Goal: Information Seeking & Learning: Learn about a topic

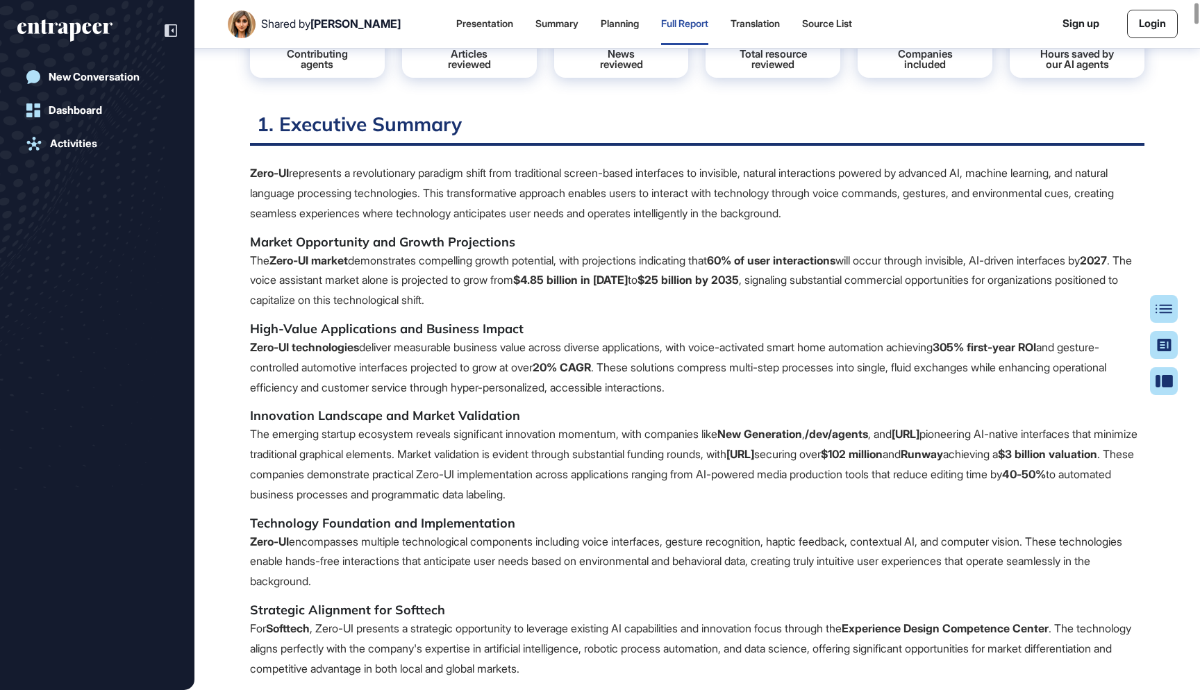
scroll to position [231, 0]
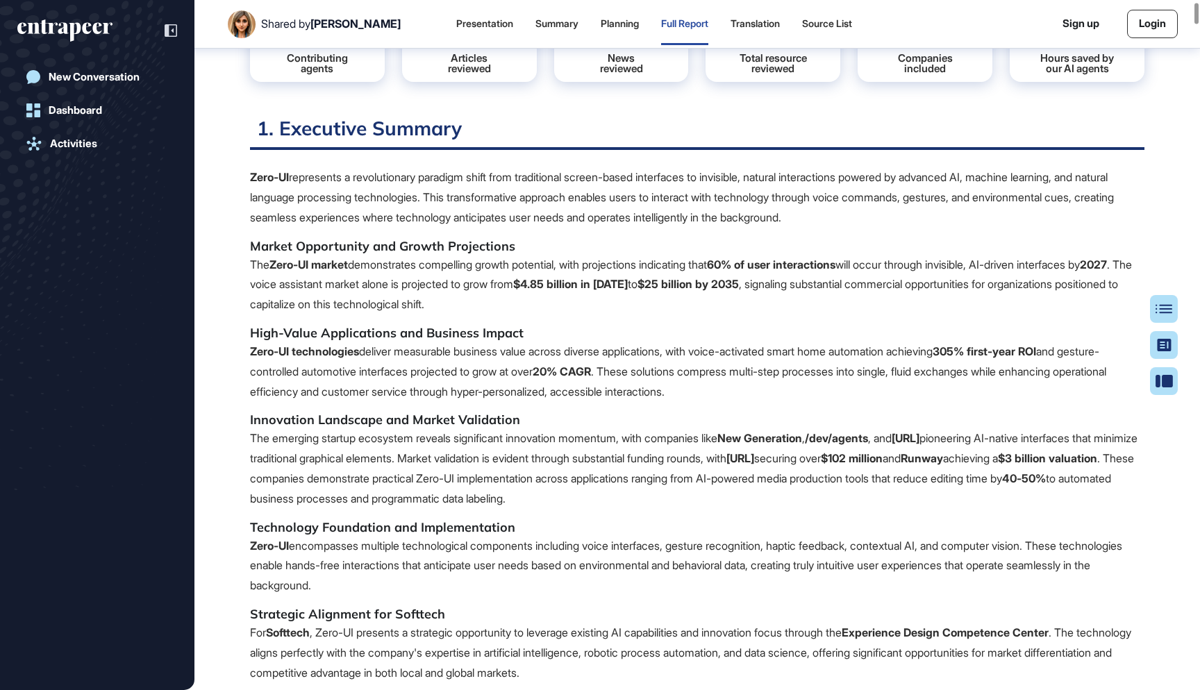
click at [546, 278] on p "The Zero-UI market demonstrates compelling growth potential, with projections i…" at bounding box center [697, 285] width 894 height 60
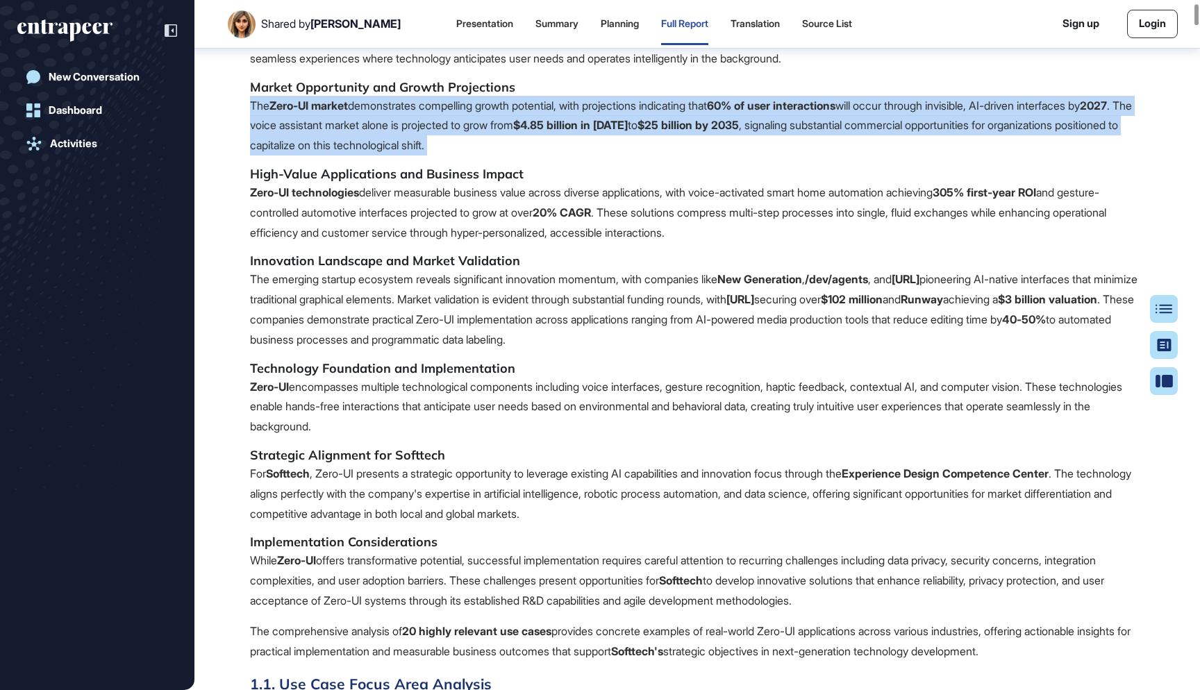
scroll to position [407, 0]
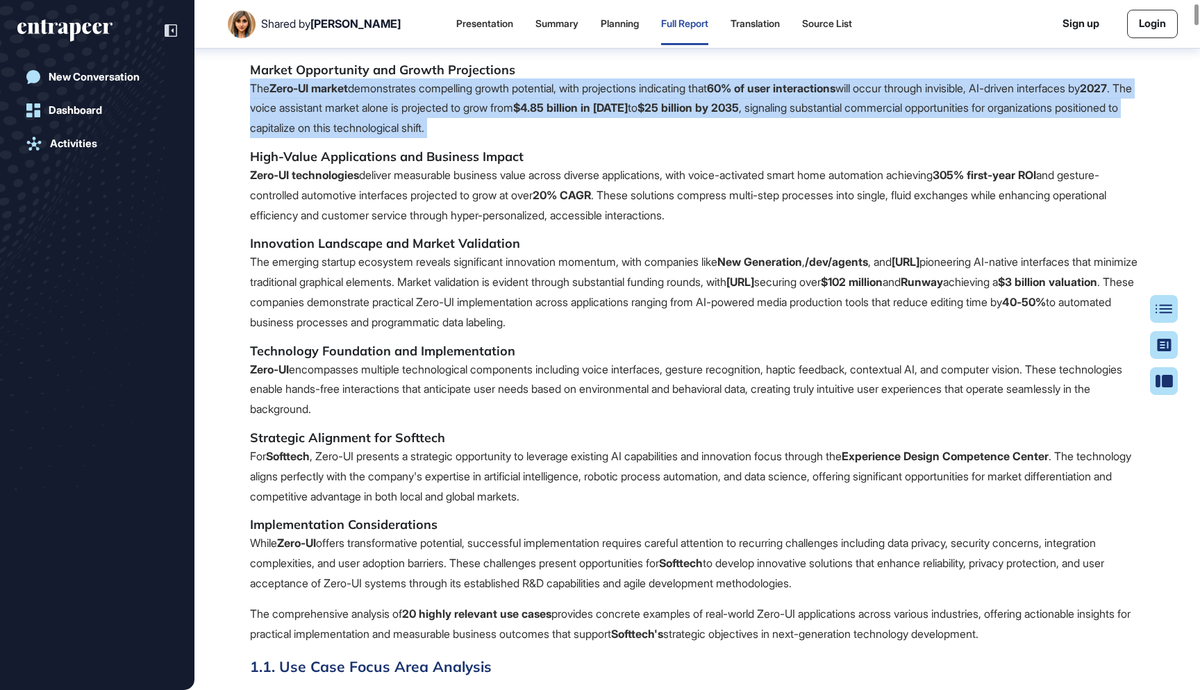
click at [459, 360] on p "Zero-UI encompasses multiple technological components including voice interface…" at bounding box center [697, 390] width 894 height 60
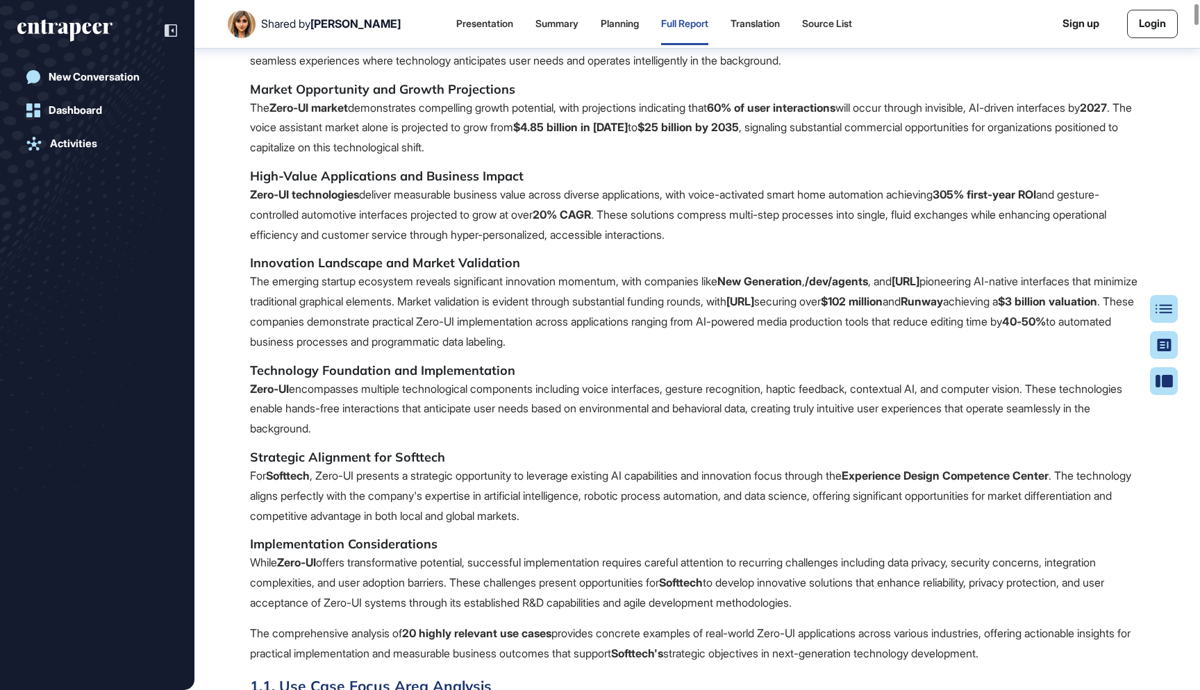
scroll to position [417, 0]
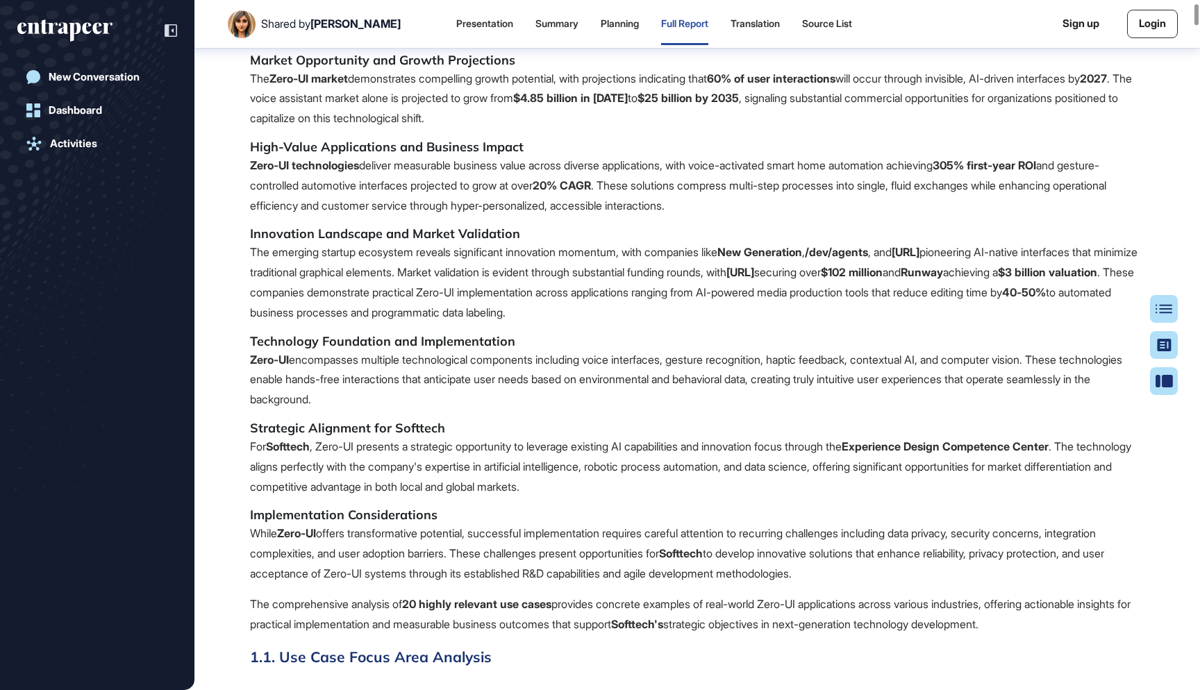
click at [441, 249] on p "The emerging startup ecosystem reveals significant innovation momentum, with co…" at bounding box center [697, 282] width 894 height 80
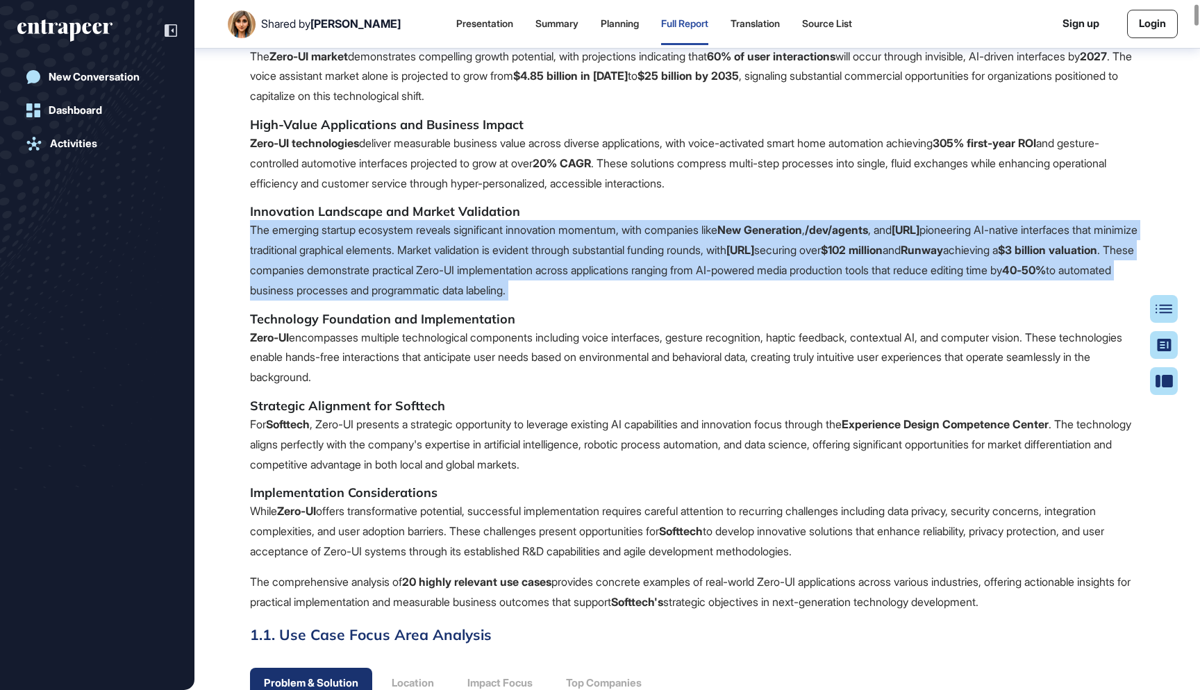
scroll to position [450, 0]
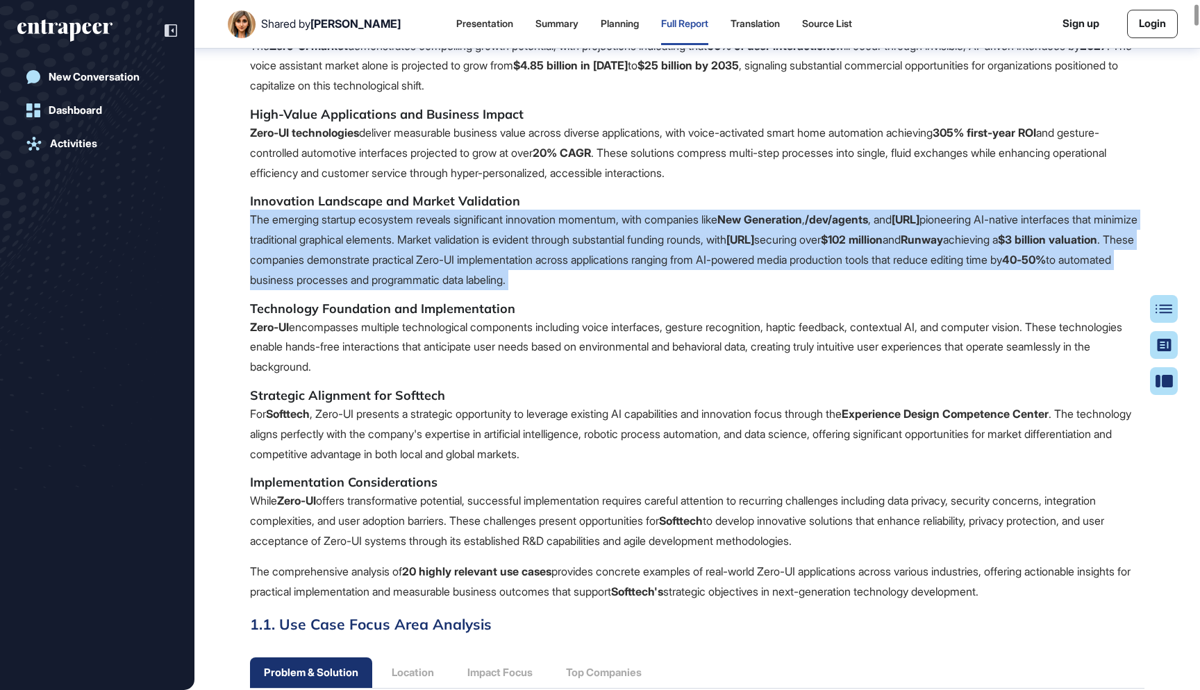
click at [473, 353] on p "Zero-UI encompasses multiple technological components including voice interface…" at bounding box center [697, 347] width 894 height 60
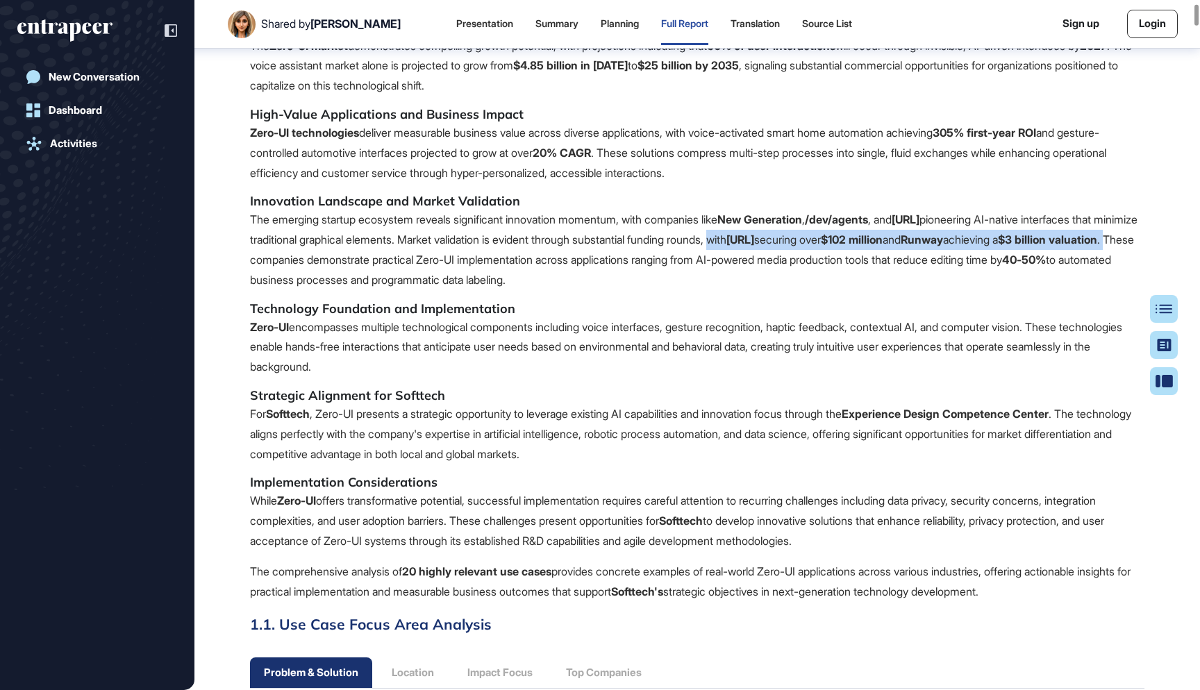
drag, startPoint x: 469, startPoint y: 253, endPoint x: 868, endPoint y: 234, distance: 400.3
click at [868, 234] on p "The emerging startup ecosystem reveals significant innovation momentum, with co…" at bounding box center [697, 250] width 894 height 80
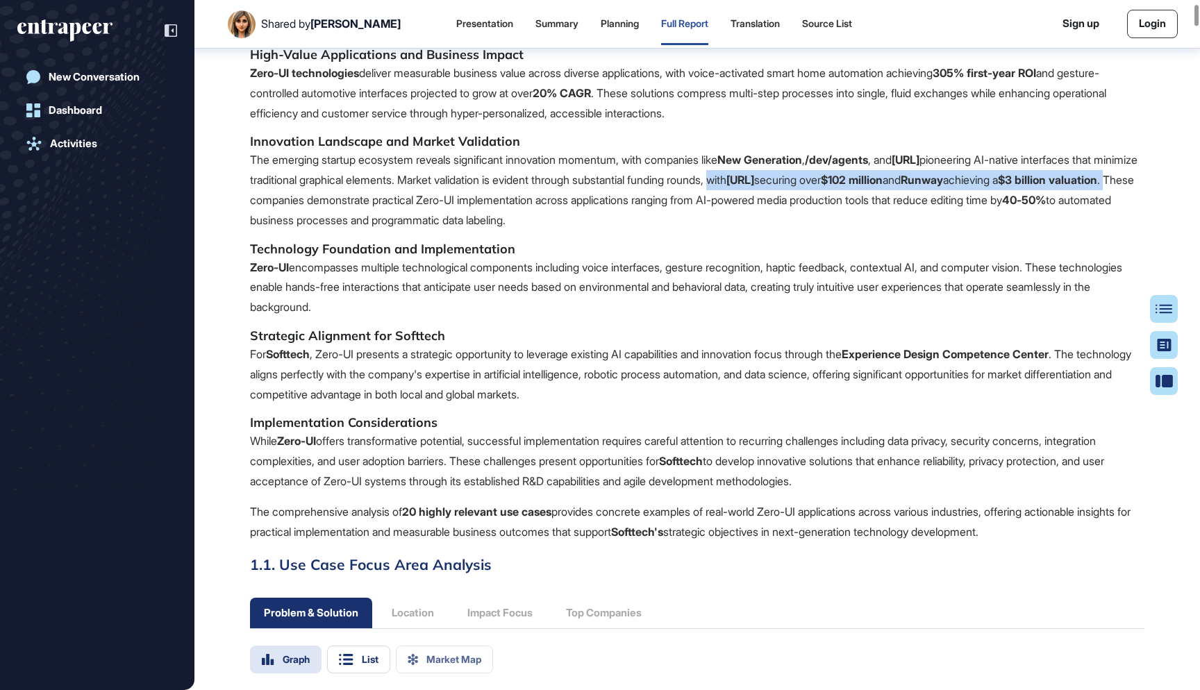
scroll to position [520, 0]
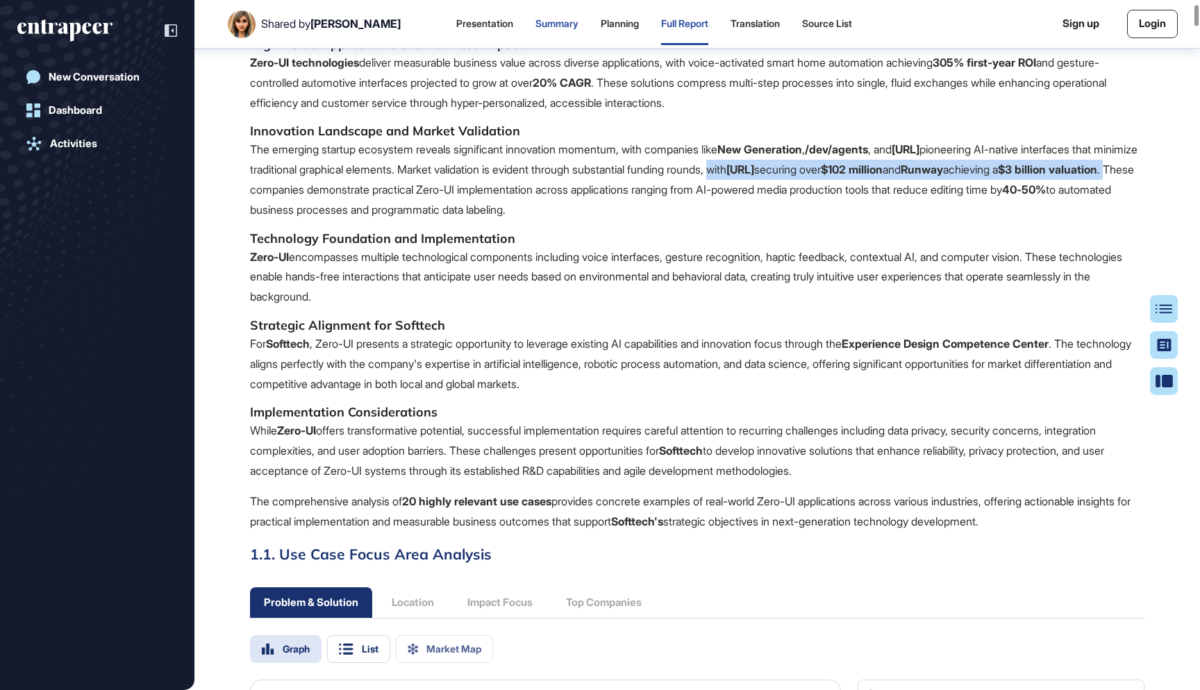
click at [536, 29] on div "Summary" at bounding box center [556, 24] width 43 height 12
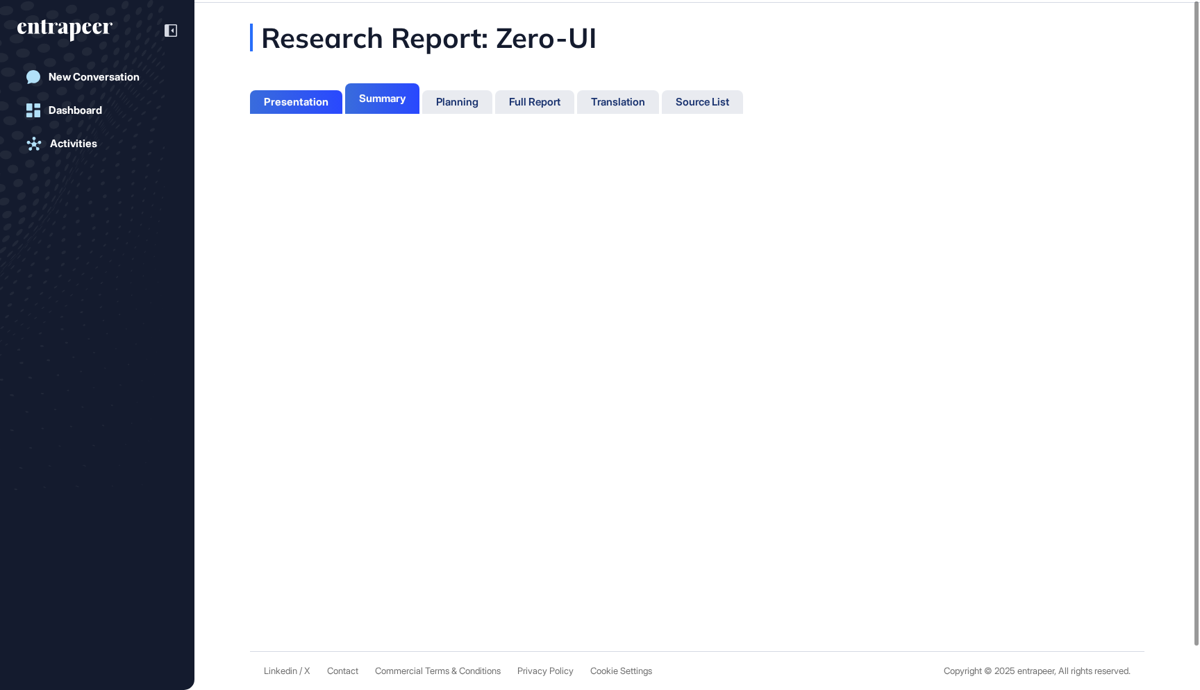
scroll to position [621, 3]
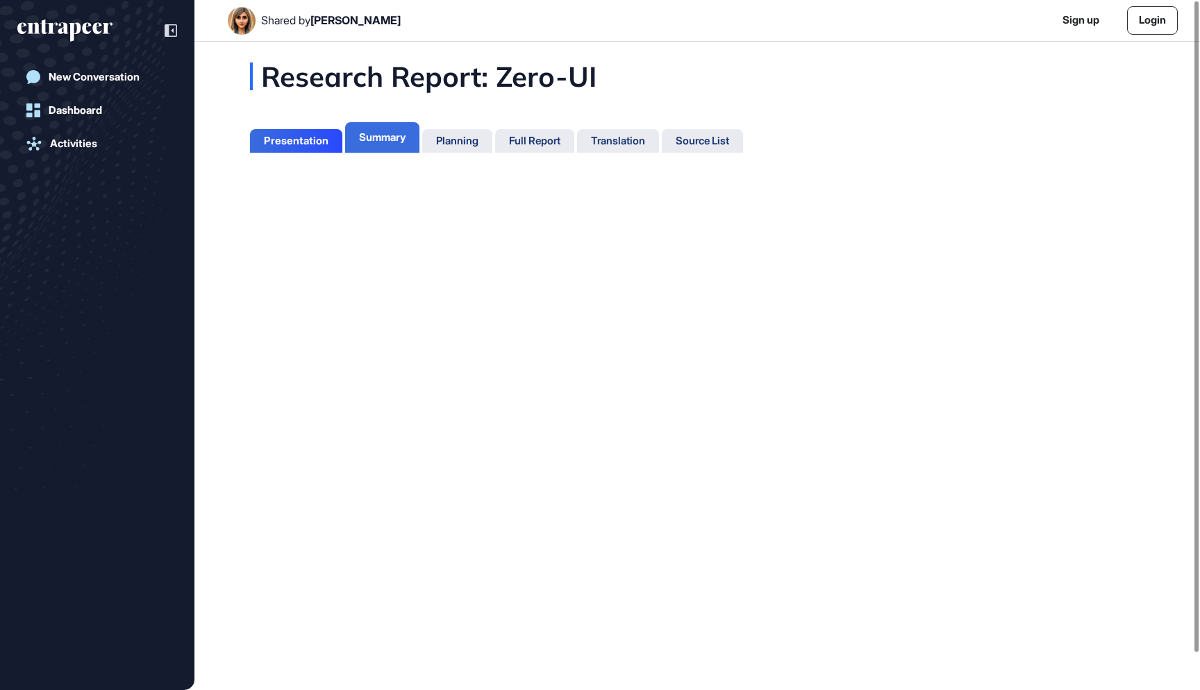
click at [389, 134] on div "Summary" at bounding box center [382, 137] width 47 height 12
click at [302, 142] on div "Presentation" at bounding box center [296, 141] width 65 height 12
click at [383, 142] on div "Summary" at bounding box center [382, 141] width 47 height 12
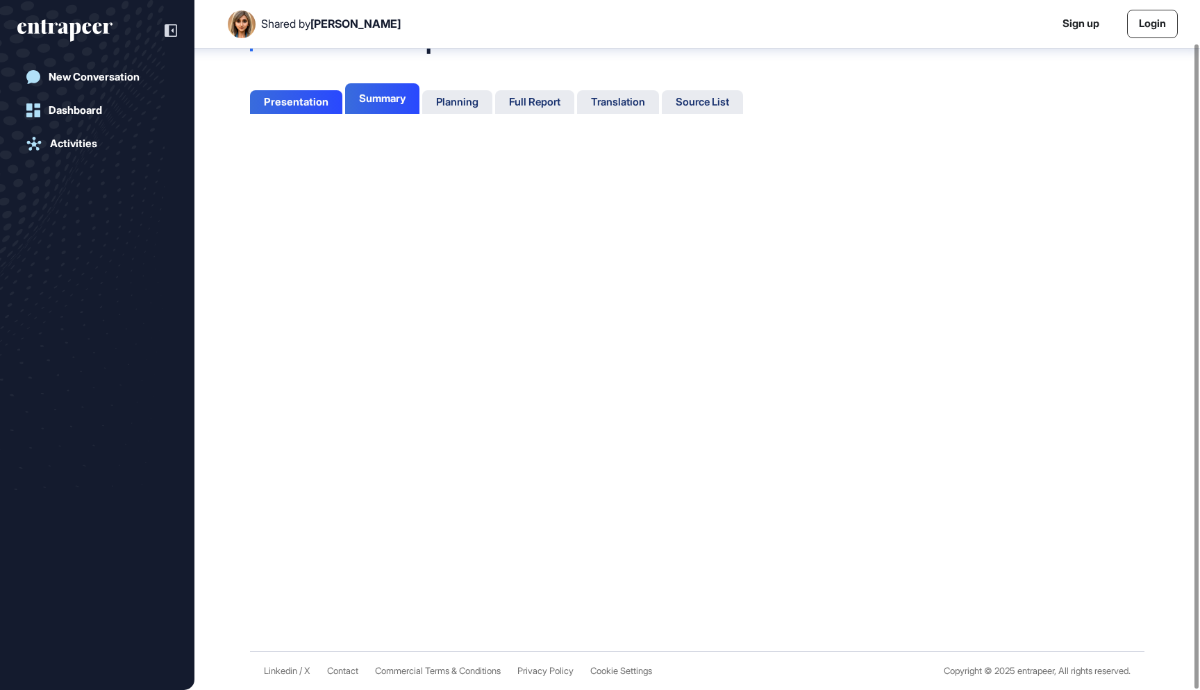
scroll to position [46, 0]
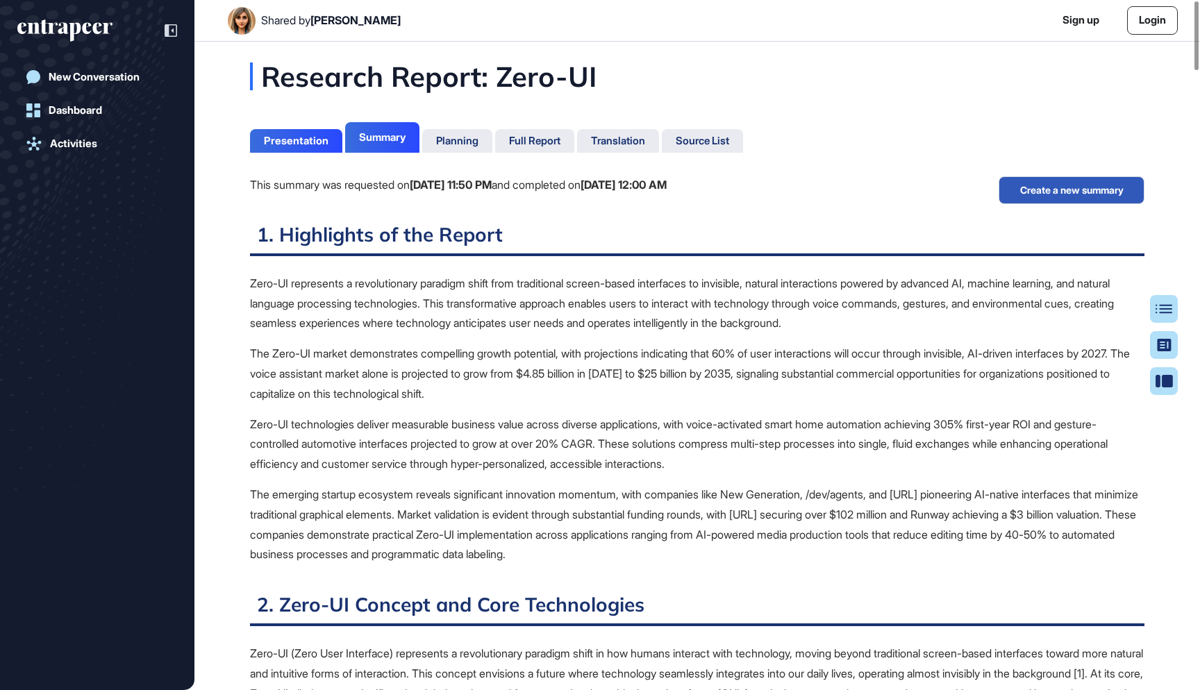
scroll to position [6, 1]
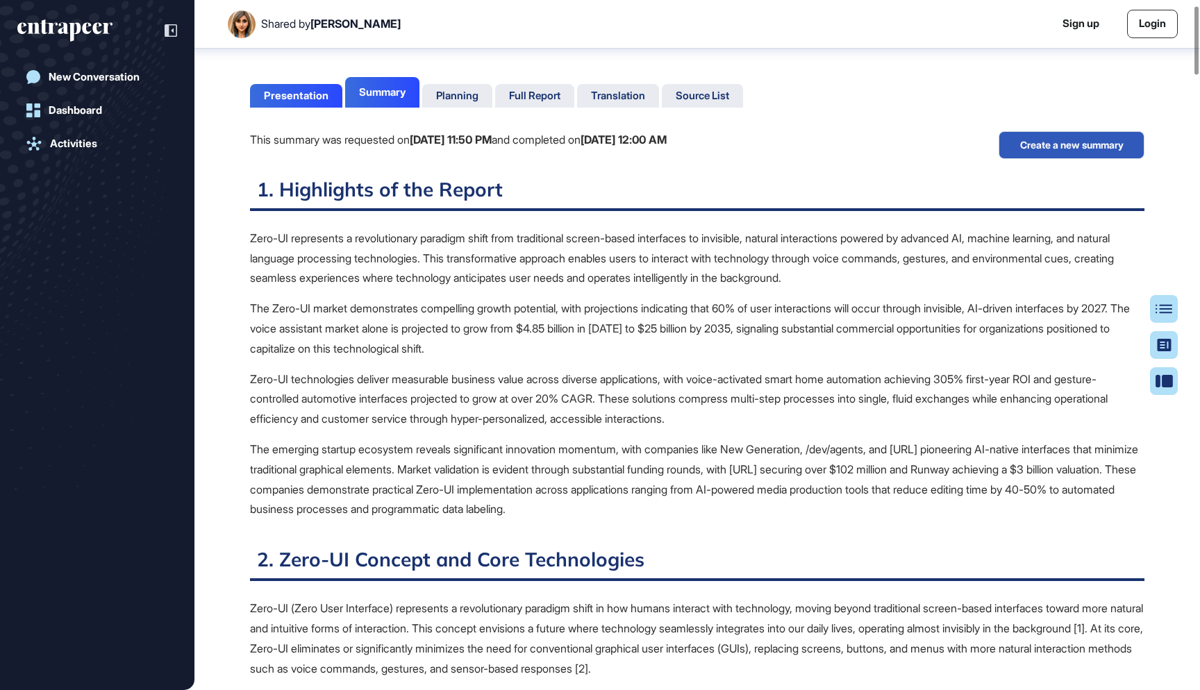
scroll to position [25, 0]
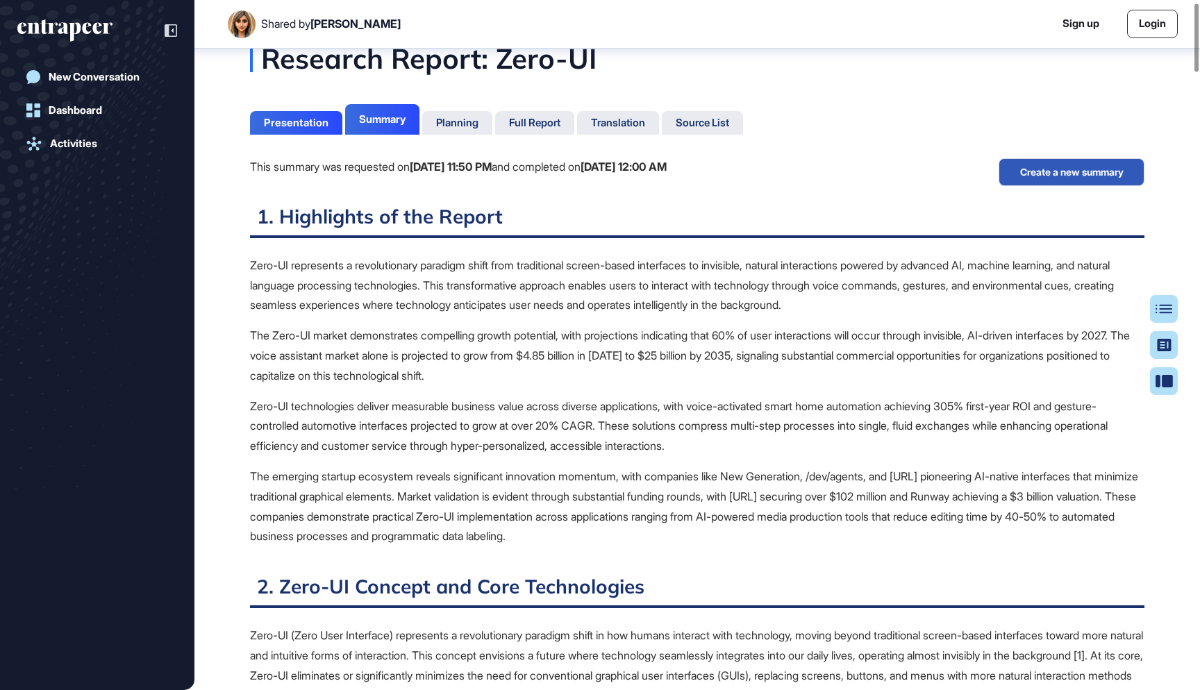
click at [433, 258] on p "Zero-UI represents a revolutionary paradigm shift from traditional screen-based…" at bounding box center [697, 285] width 894 height 60
click at [346, 330] on p "The Zero-UI market demonstrates compelling growth potential, with projections i…" at bounding box center [697, 356] width 894 height 60
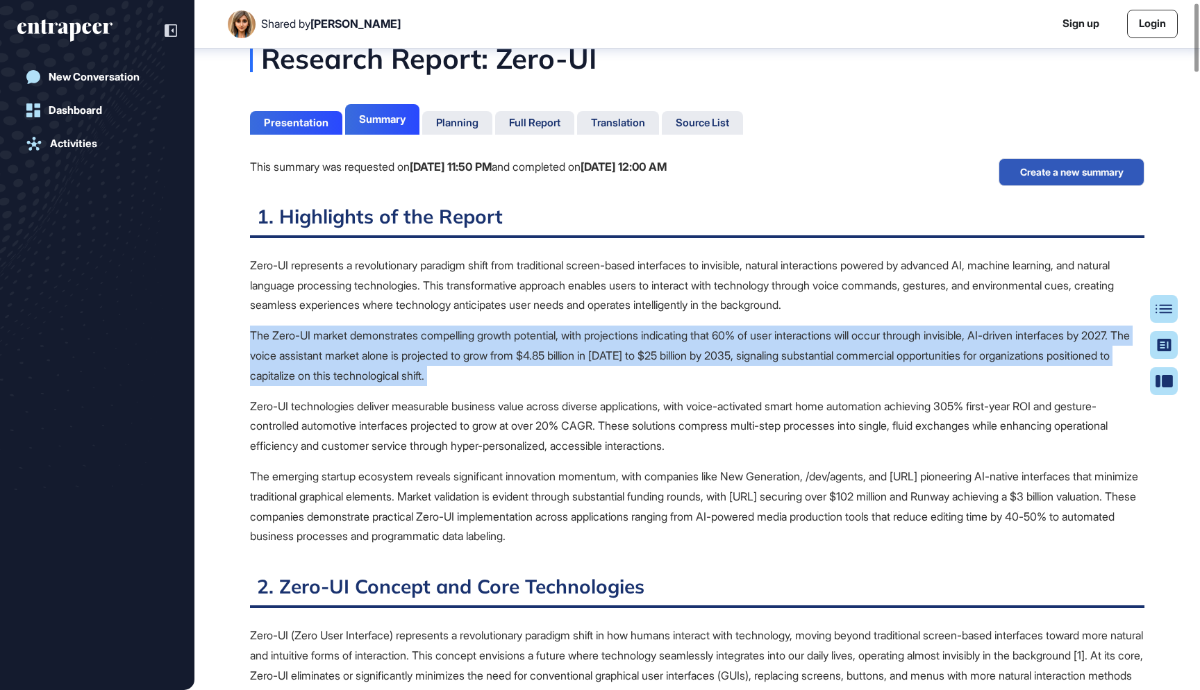
click at [364, 401] on p "Zero-UI technologies deliver measurable business value across diverse applicati…" at bounding box center [697, 426] width 894 height 60
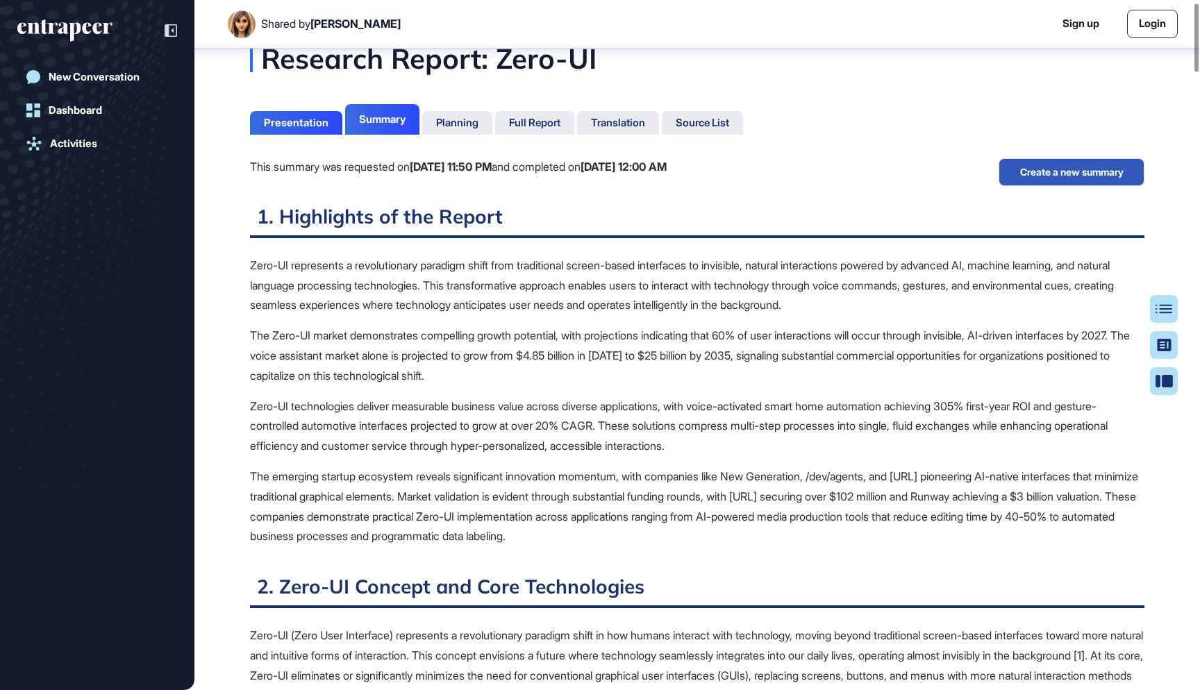
click at [364, 401] on p "Zero-UI technologies deliver measurable business value across diverse applicati…" at bounding box center [697, 426] width 894 height 60
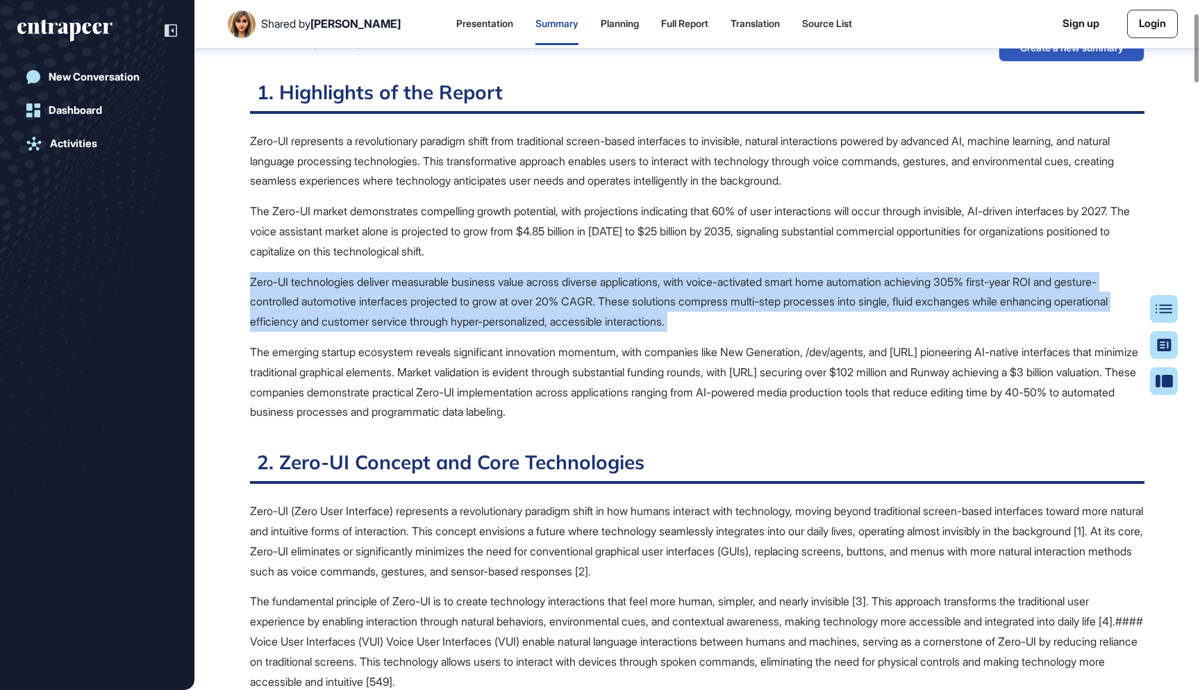
scroll to position [142, 0]
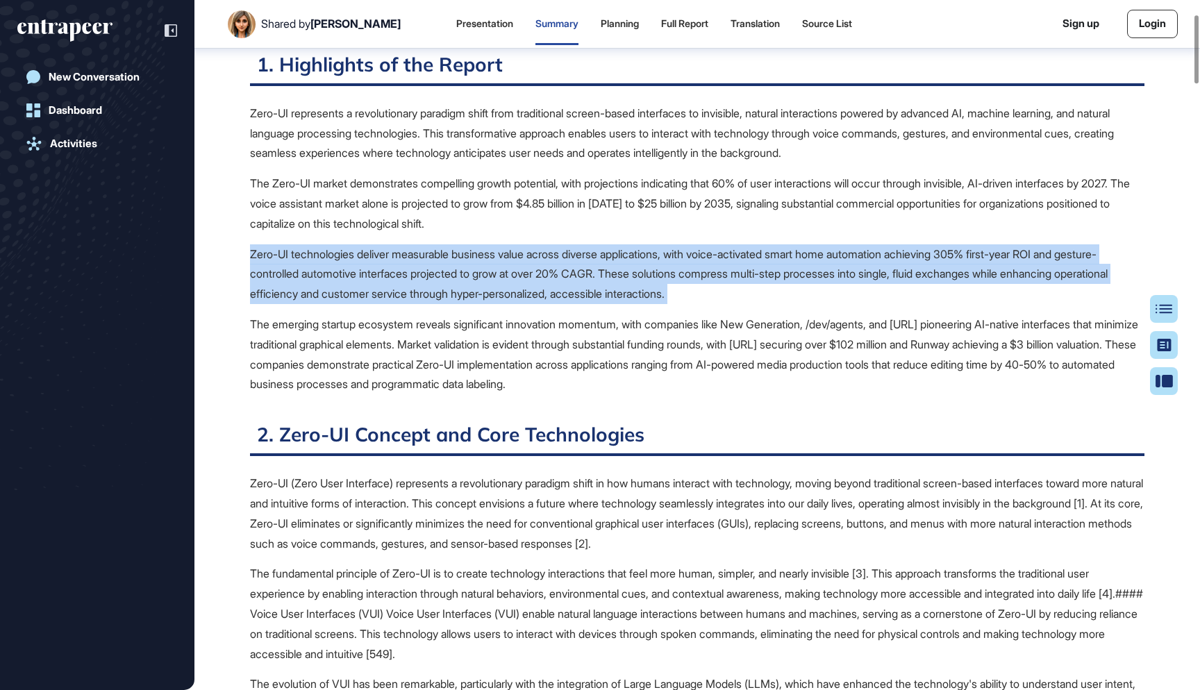
click at [400, 360] on p "The emerging startup ecosystem reveals significant innovation momentum, with co…" at bounding box center [697, 354] width 894 height 80
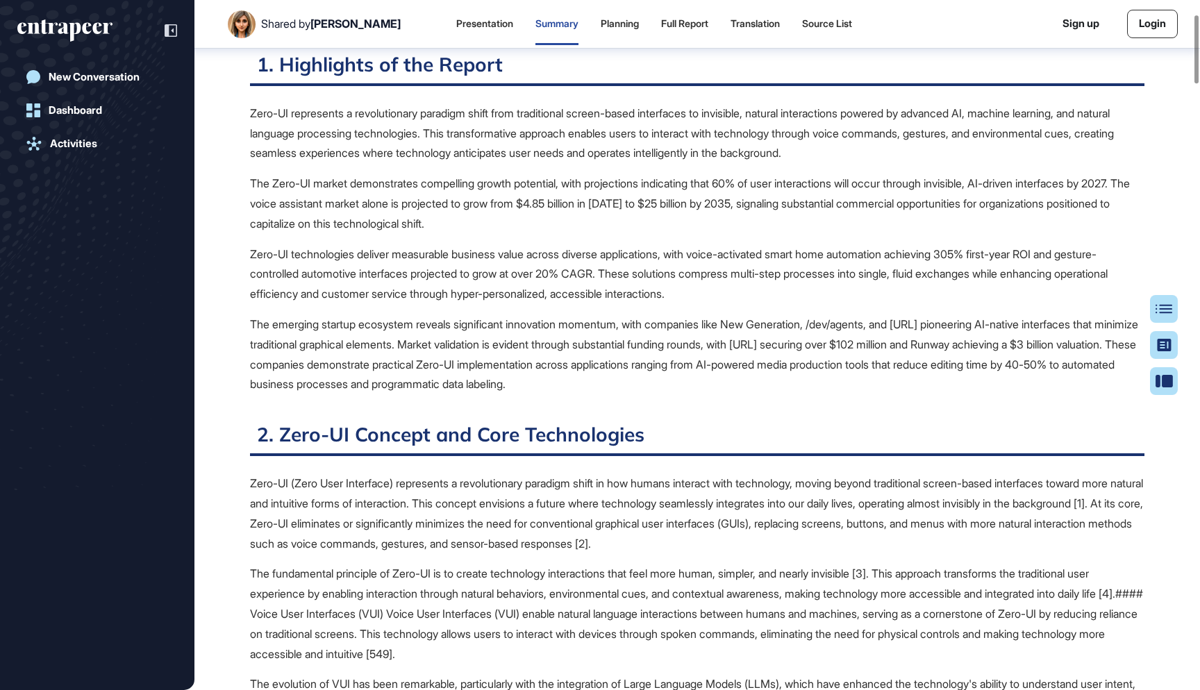
click at [400, 360] on p "The emerging startup ecosystem reveals significant innovation momentum, with co…" at bounding box center [697, 354] width 894 height 80
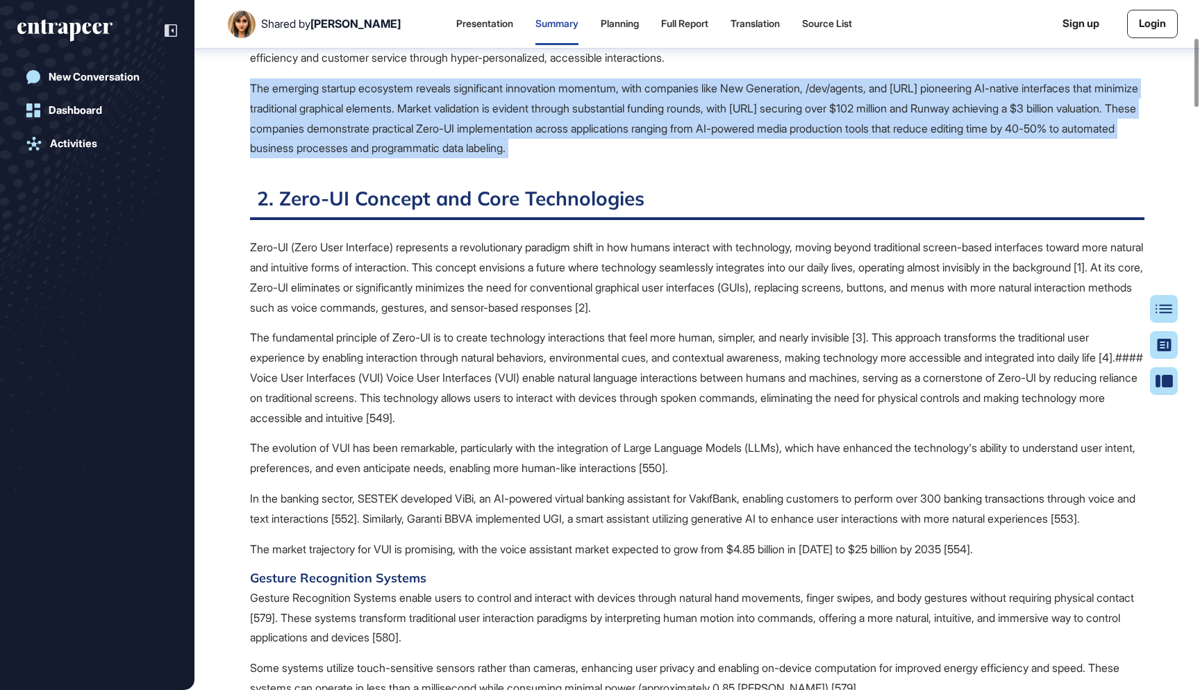
scroll to position [380, 0]
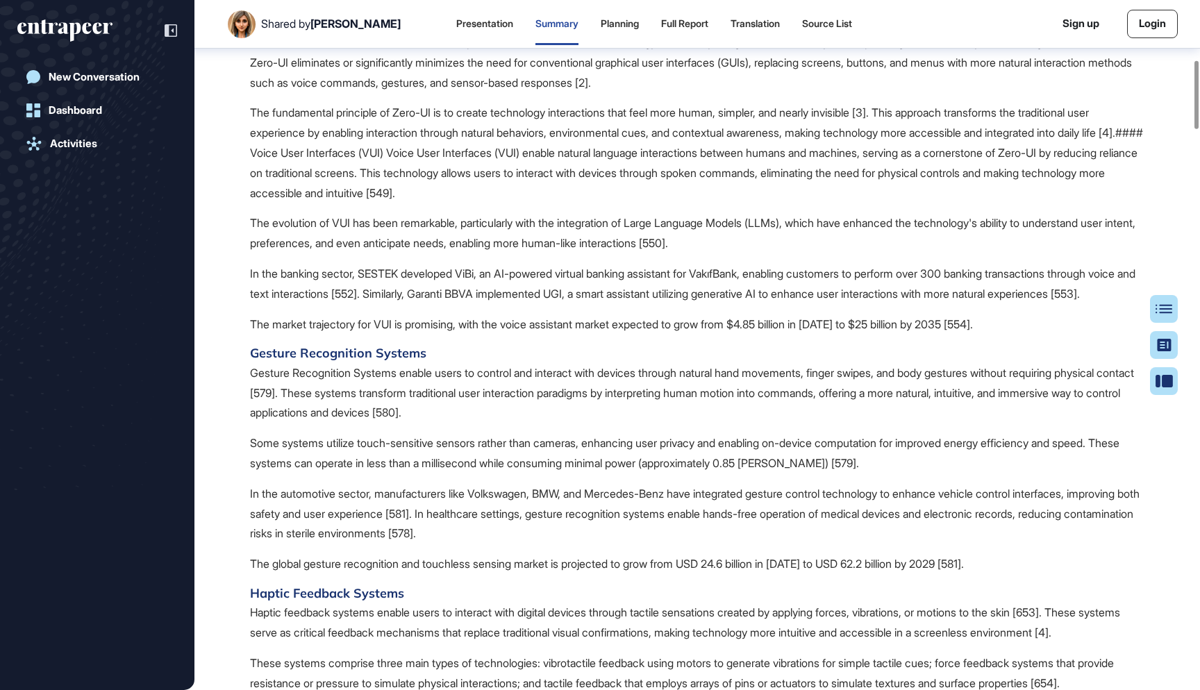
scroll to position [622, 0]
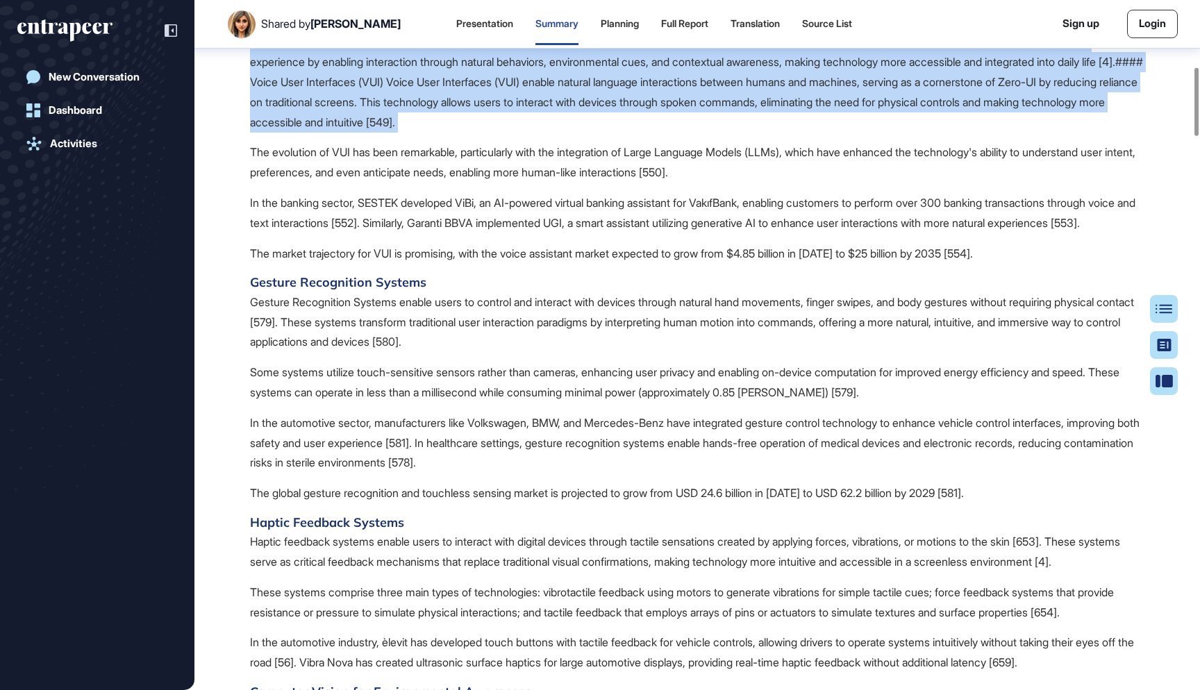
scroll to position [680, 0]
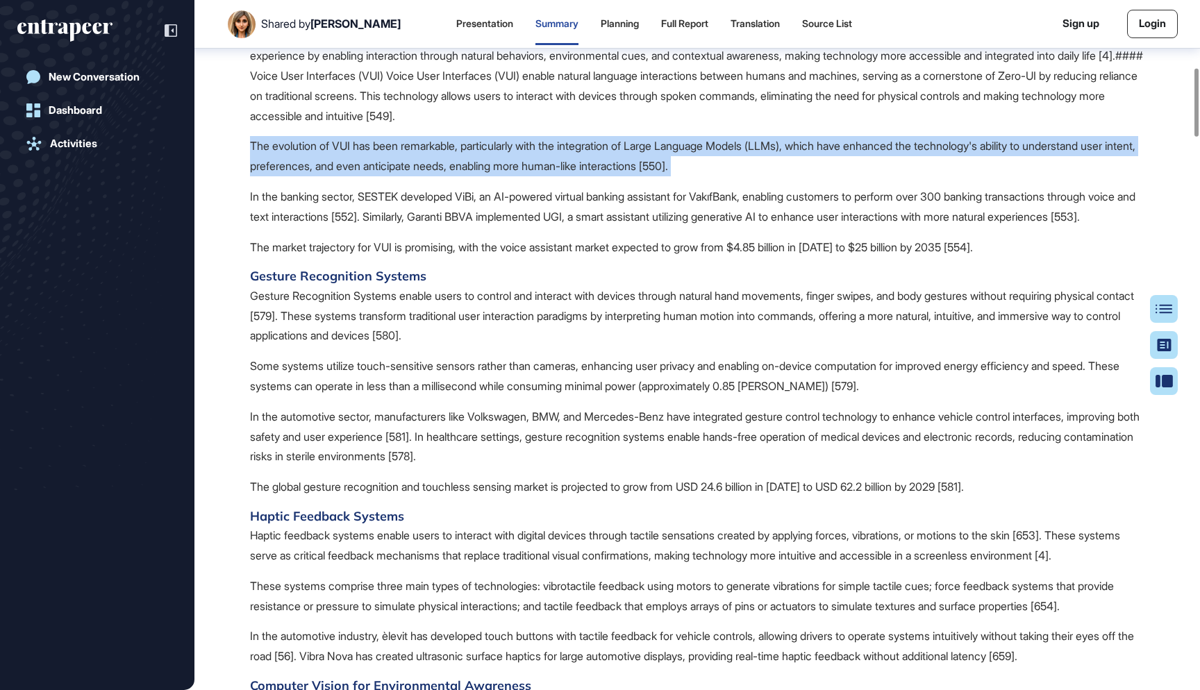
click at [482, 279] on h4 "Gesture Recognition Systems" at bounding box center [697, 276] width 894 height 18
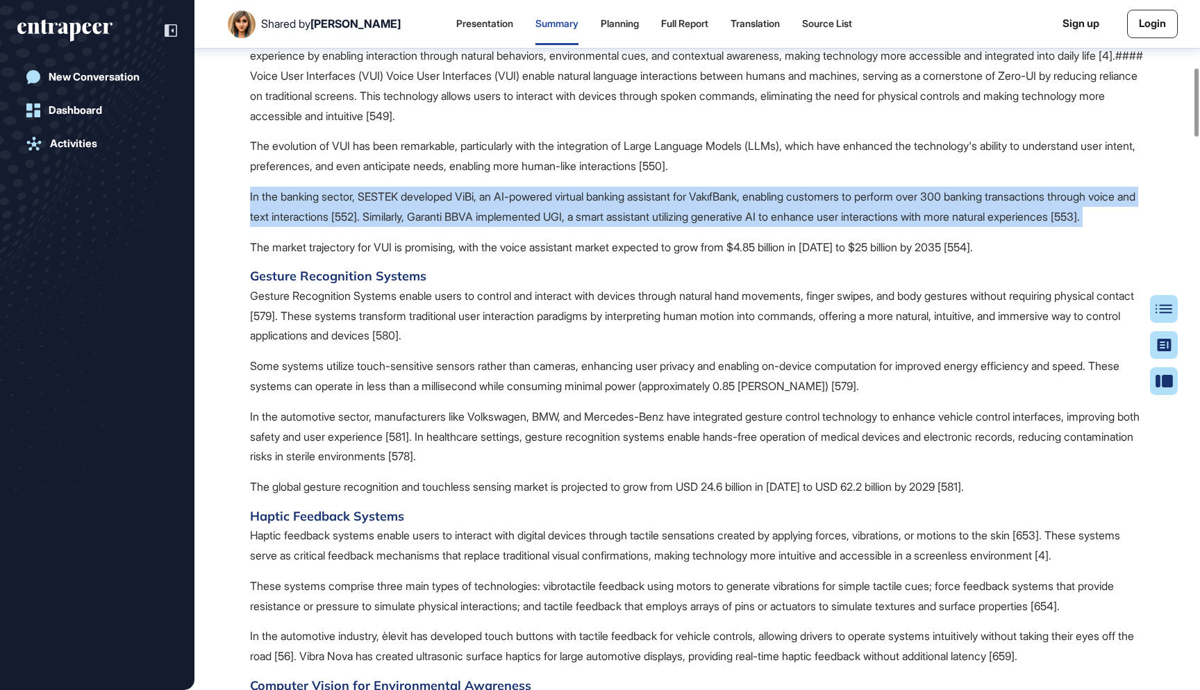
drag, startPoint x: 362, startPoint y: 224, endPoint x: 245, endPoint y: 182, distance: 124.7
copy p "In the banking sector, SESTEK developed ViBi, an AI-powered virtual banking ass…"
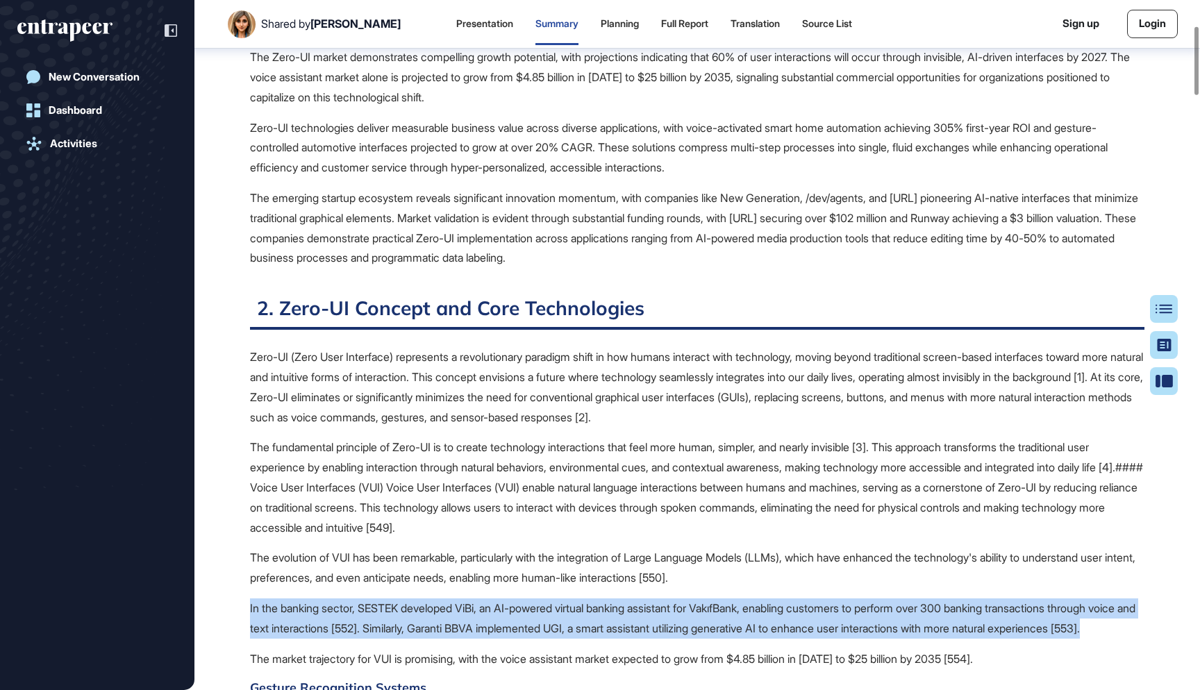
scroll to position [259, 0]
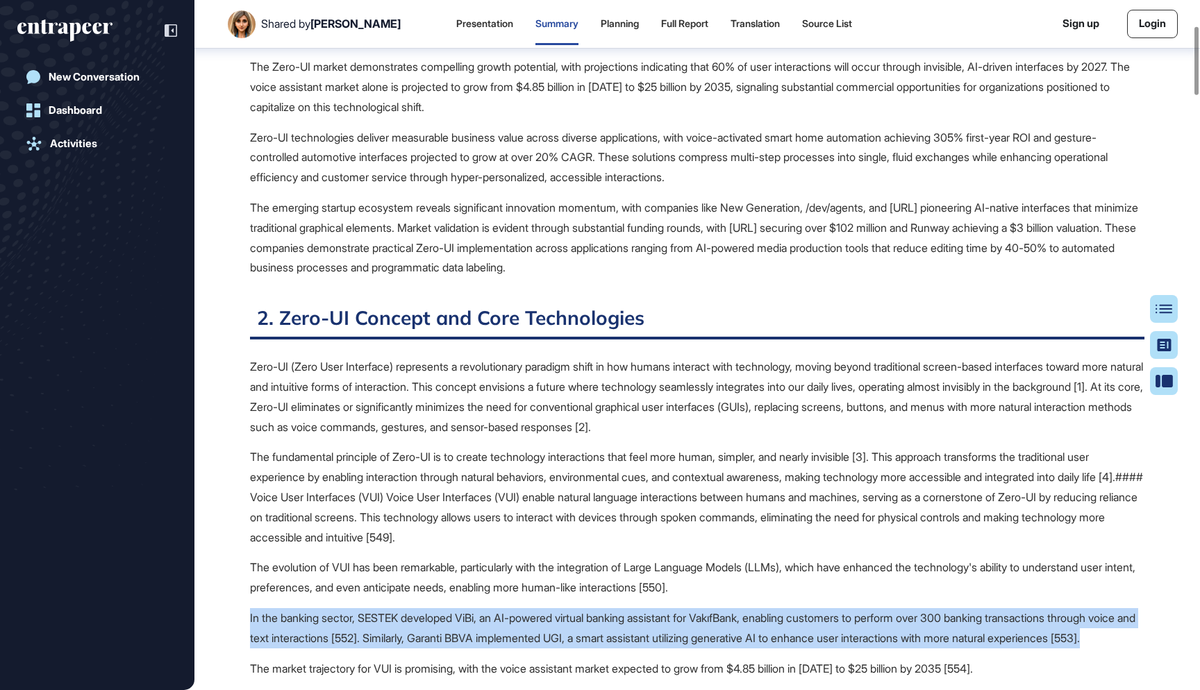
drag, startPoint x: 820, startPoint y: 266, endPoint x: 486, endPoint y: 219, distance: 337.2
click at [486, 219] on p "The emerging startup ecosystem reveals significant innovation momentum, with co…" at bounding box center [697, 238] width 894 height 80
copy p "Market validation is evident through substantial funding rounds, with [URL] sec…"
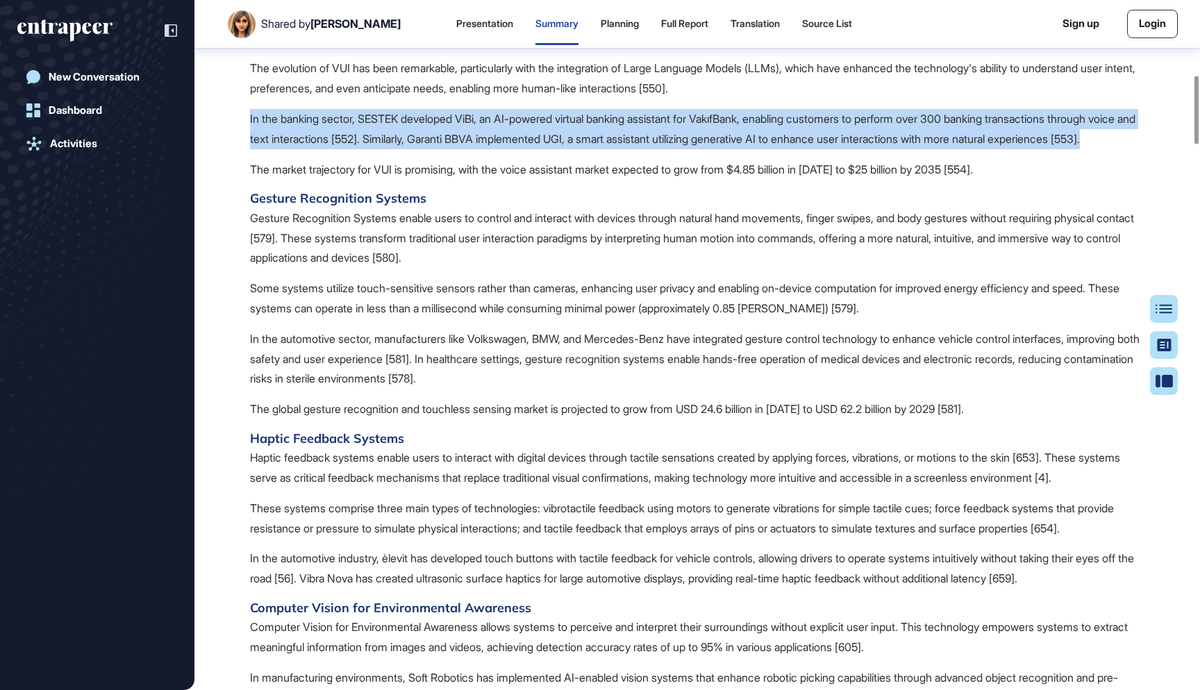
scroll to position [759, 0]
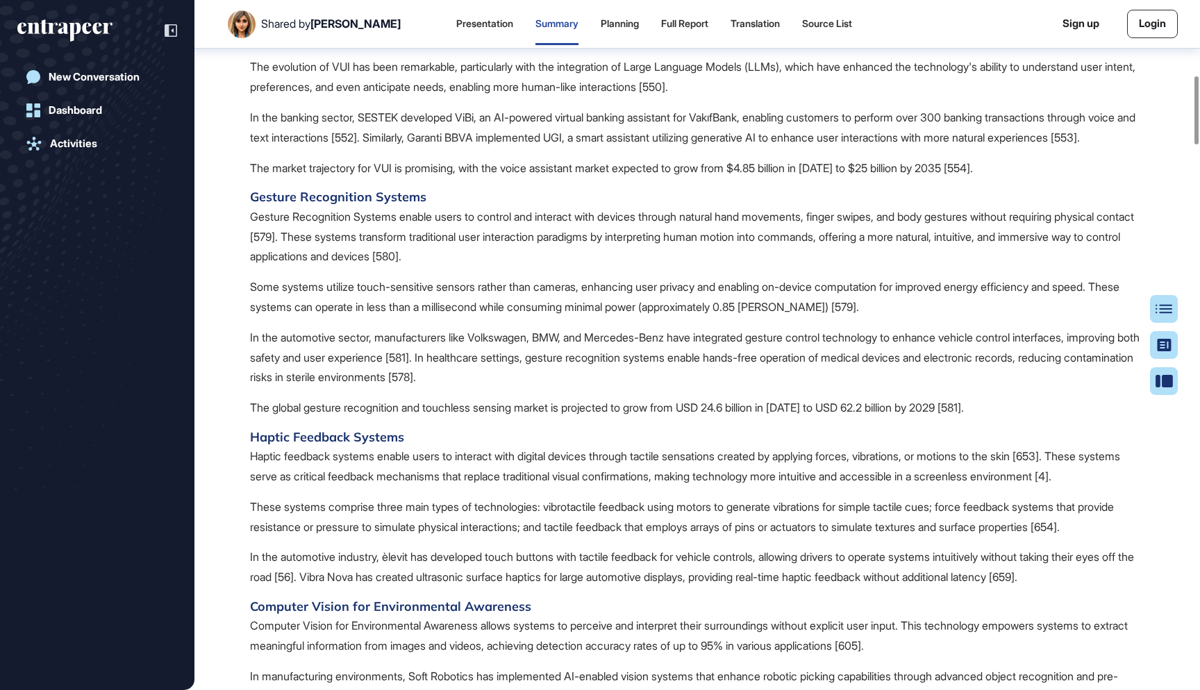
copy p "SESTEK"
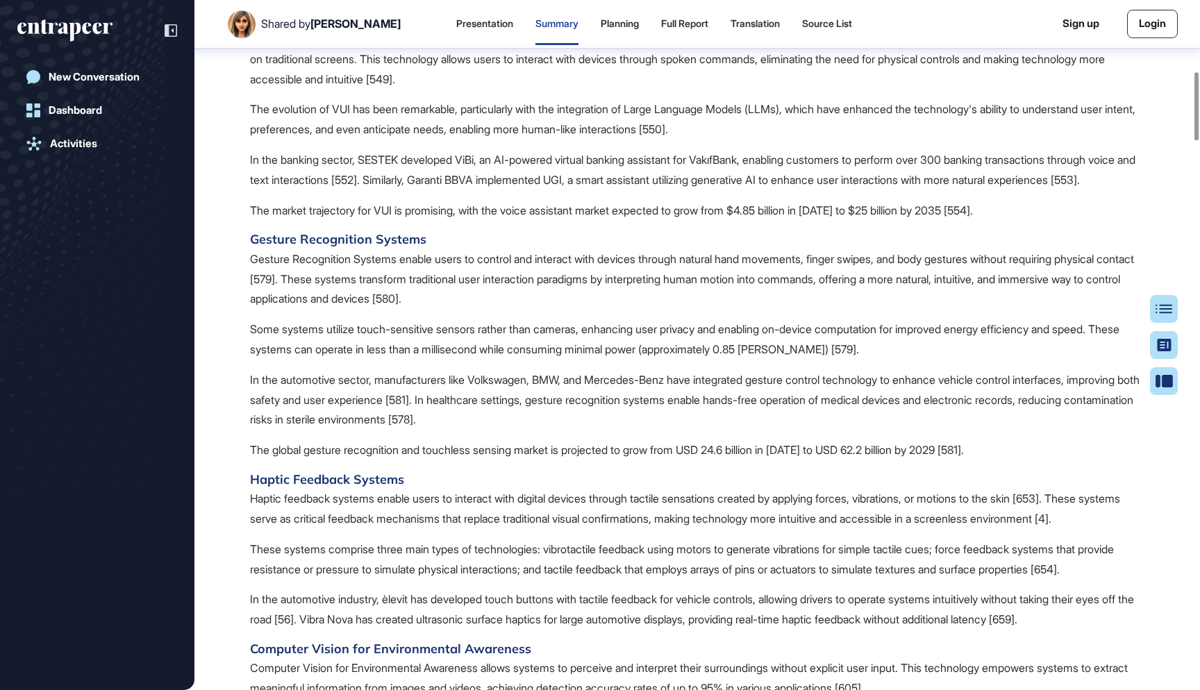
scroll to position [718, 0]
click at [428, 210] on p "The market trajectory for VUI is promising, with the voice assistant market exp…" at bounding box center [697, 209] width 894 height 20
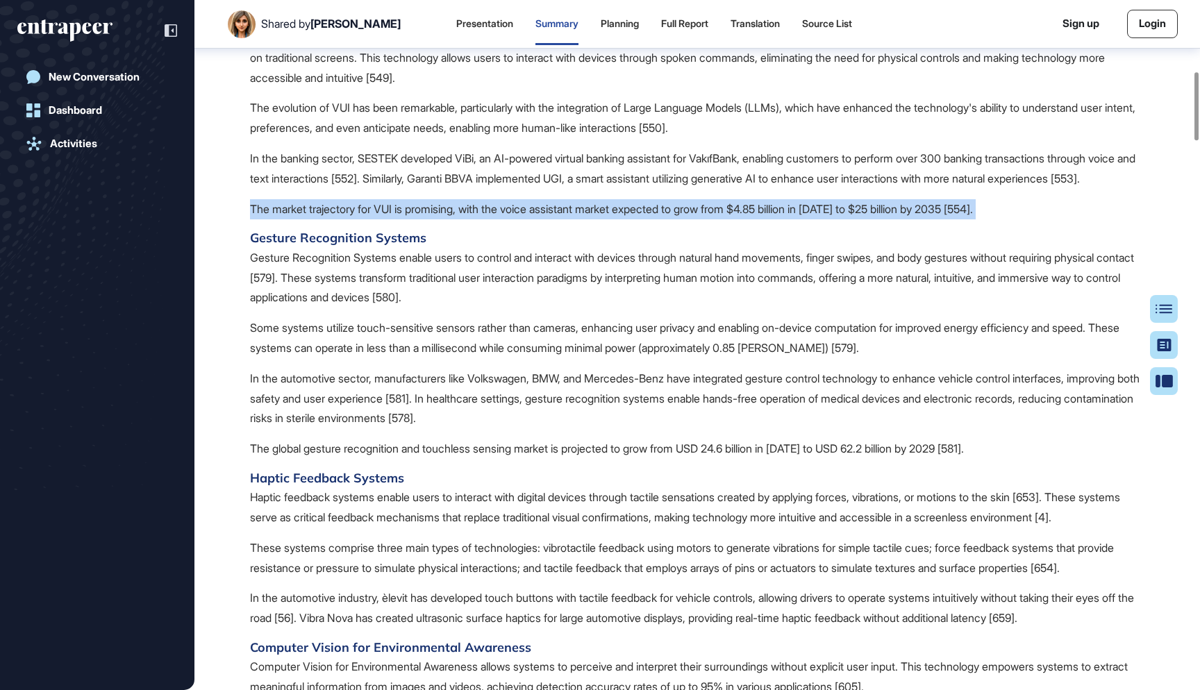
copy span "The market trajectory for VUI is promising, with the voice assistant market exp…"
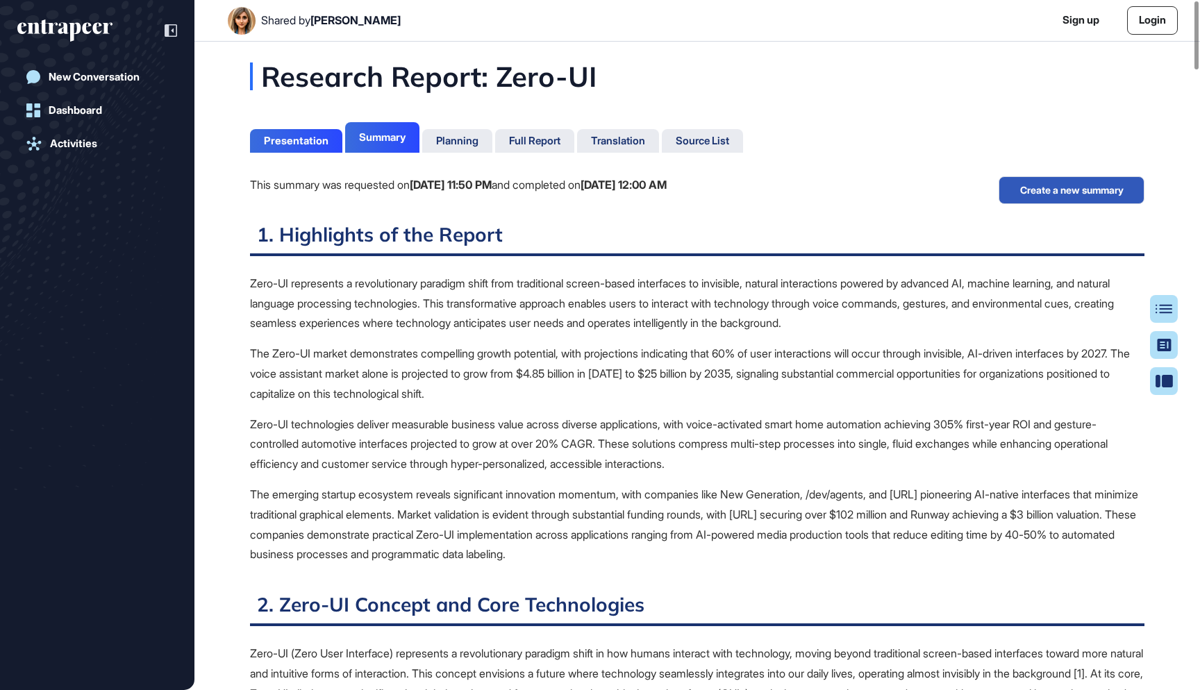
scroll to position [0, 0]
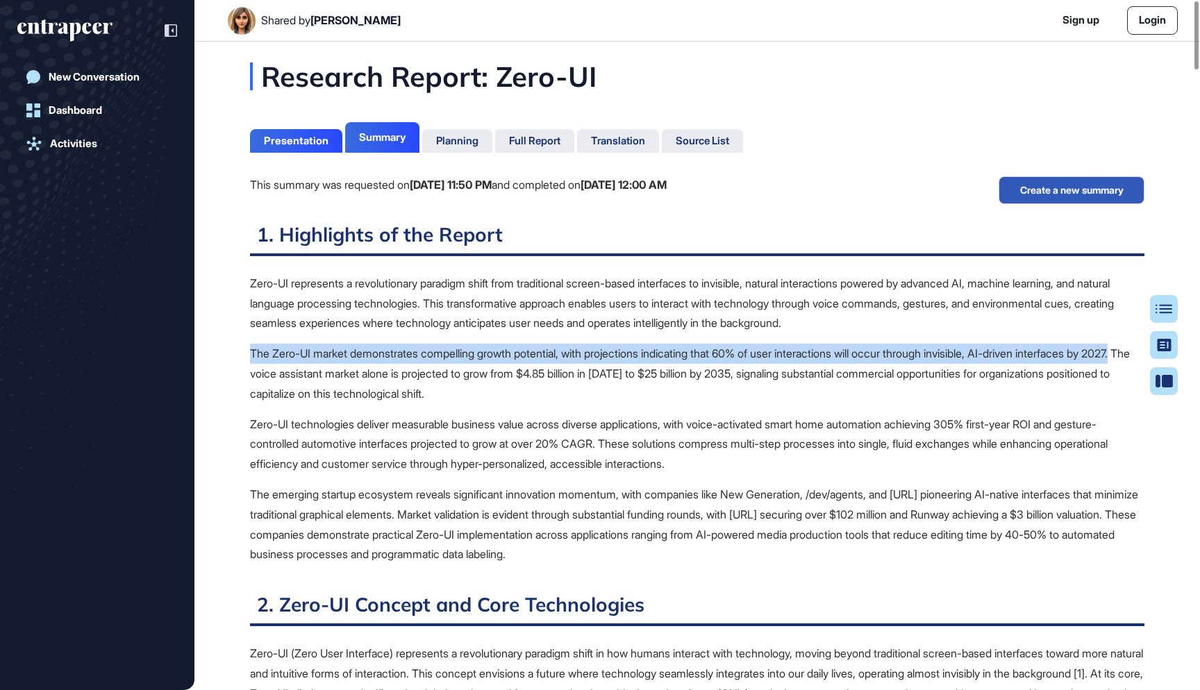
drag, startPoint x: 281, startPoint y: 368, endPoint x: 249, endPoint y: 352, distance: 35.7
copy p "The Zero-UI market demonstrates compelling growth potential, with projections i…"
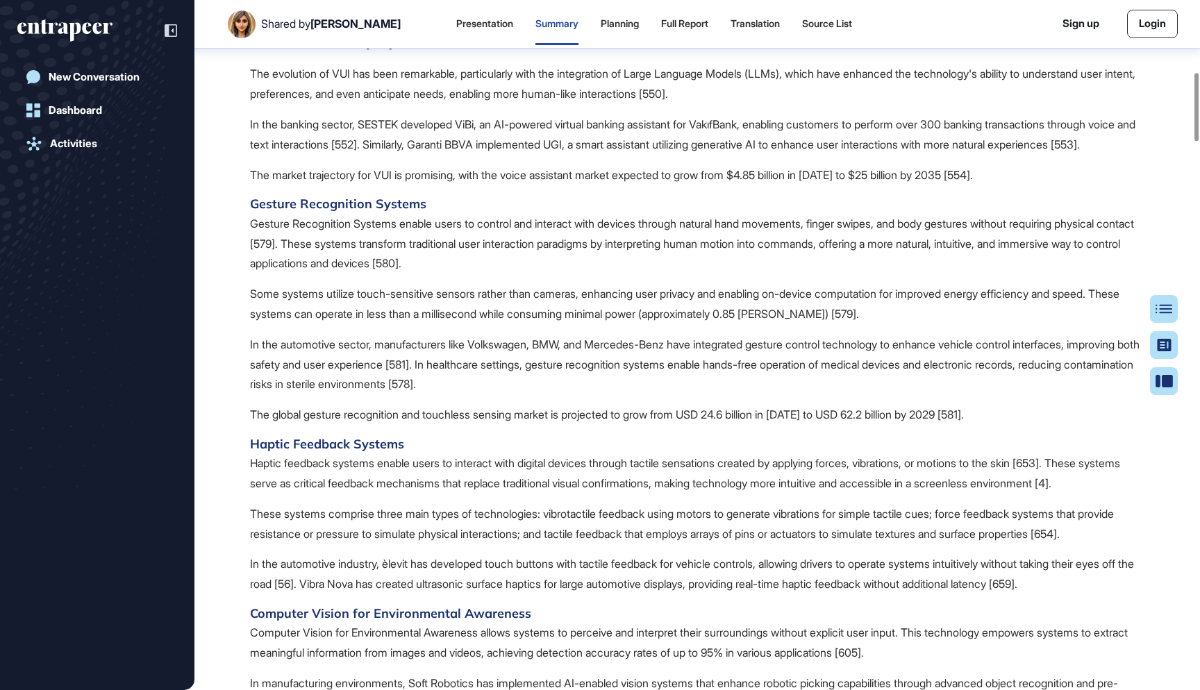
scroll to position [808, 0]
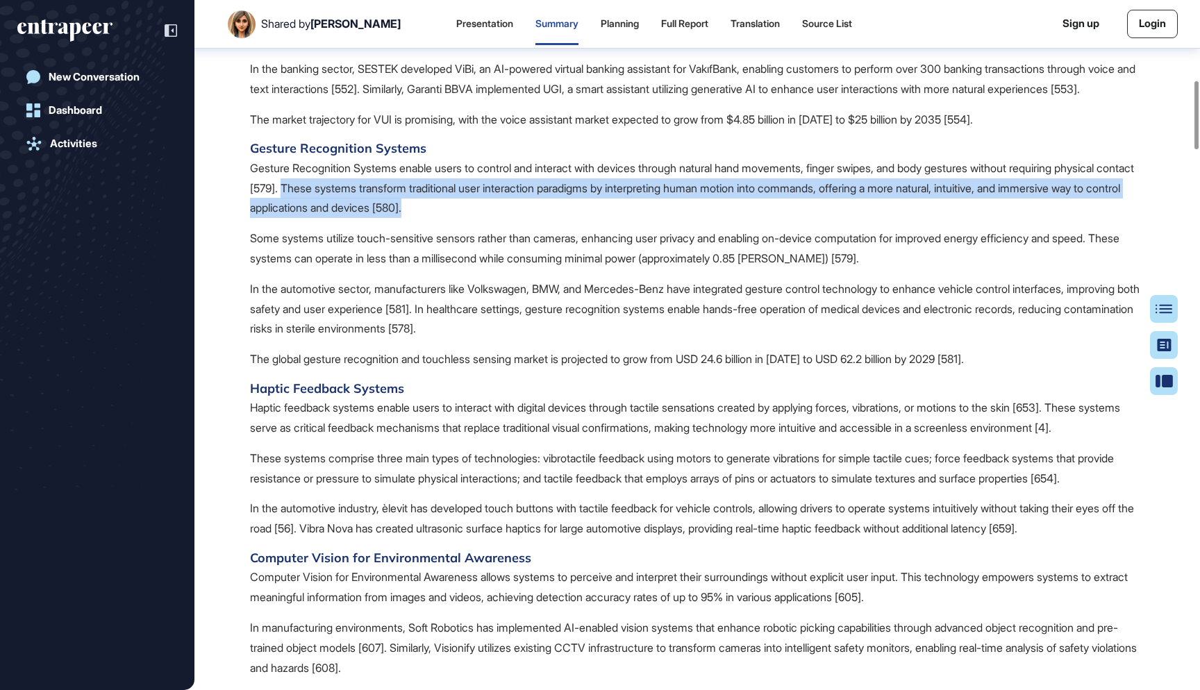
drag, startPoint x: 373, startPoint y: 185, endPoint x: 574, endPoint y: 219, distance: 204.2
click at [574, 218] on p "Gesture Recognition Systems enable users to control and interact with devices t…" at bounding box center [697, 188] width 894 height 60
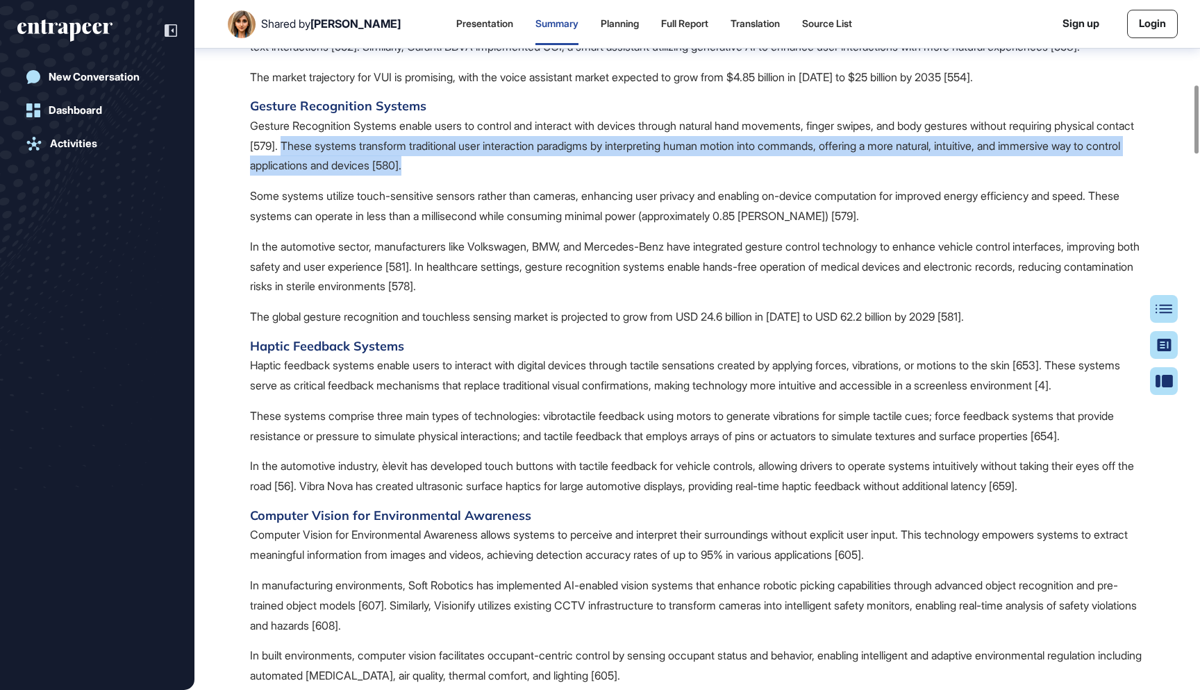
scroll to position [852, 0]
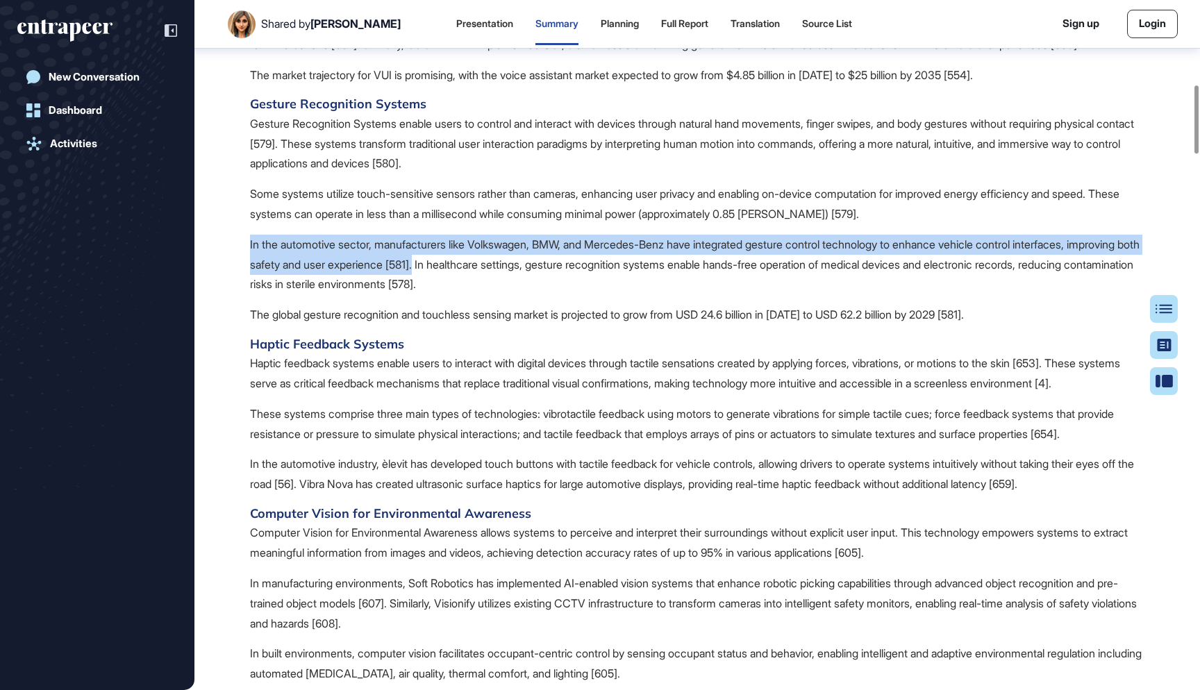
drag, startPoint x: 506, startPoint y: 264, endPoint x: 246, endPoint y: 234, distance: 262.0
copy p "In the automotive sector, manufacturers like Volkswagen, BMW, and Mercedes-Benz…"
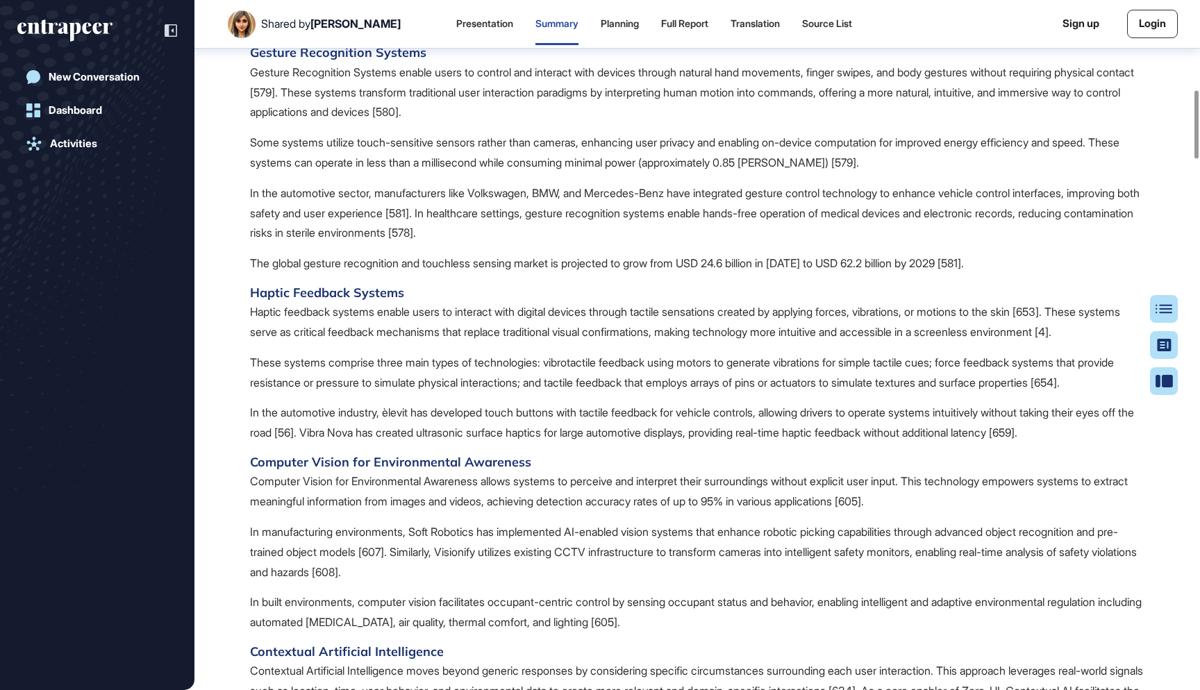
click at [799, 262] on p "The global gesture recognition and touchless sensing market is projected to gro…" at bounding box center [697, 263] width 894 height 20
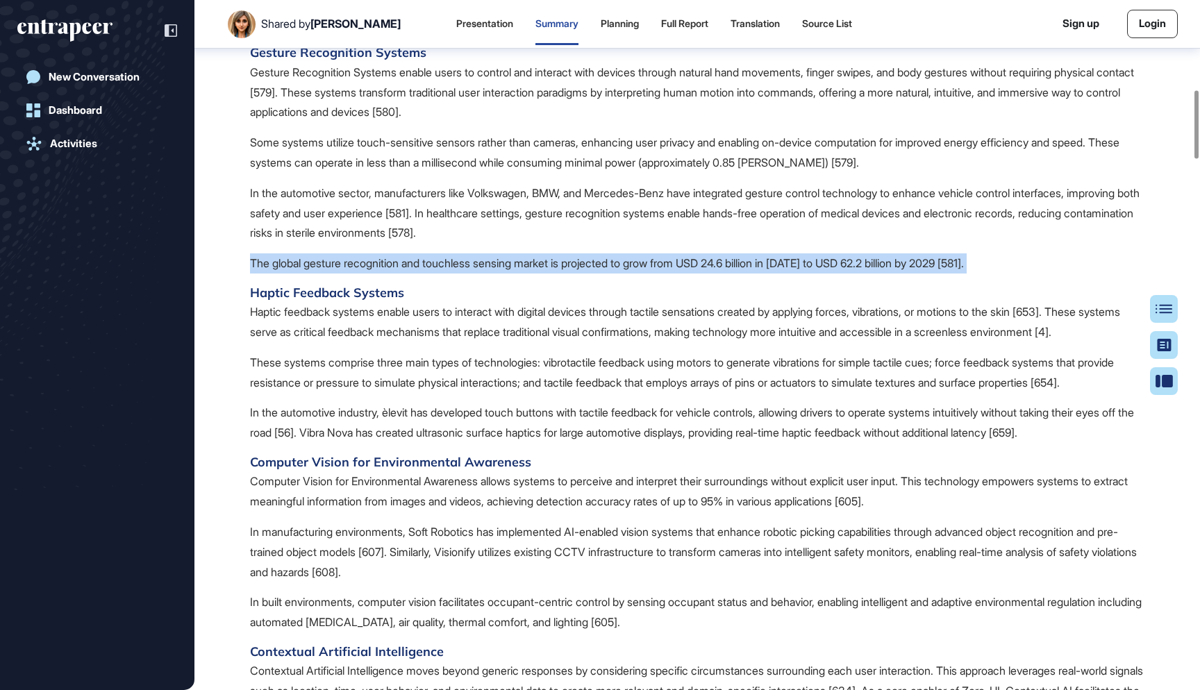
click at [799, 262] on p "The global gesture recognition and touchless sensing market is projected to gro…" at bounding box center [697, 263] width 894 height 20
copy span "The global gesture recognition and touchless sensing market is projected to gro…"
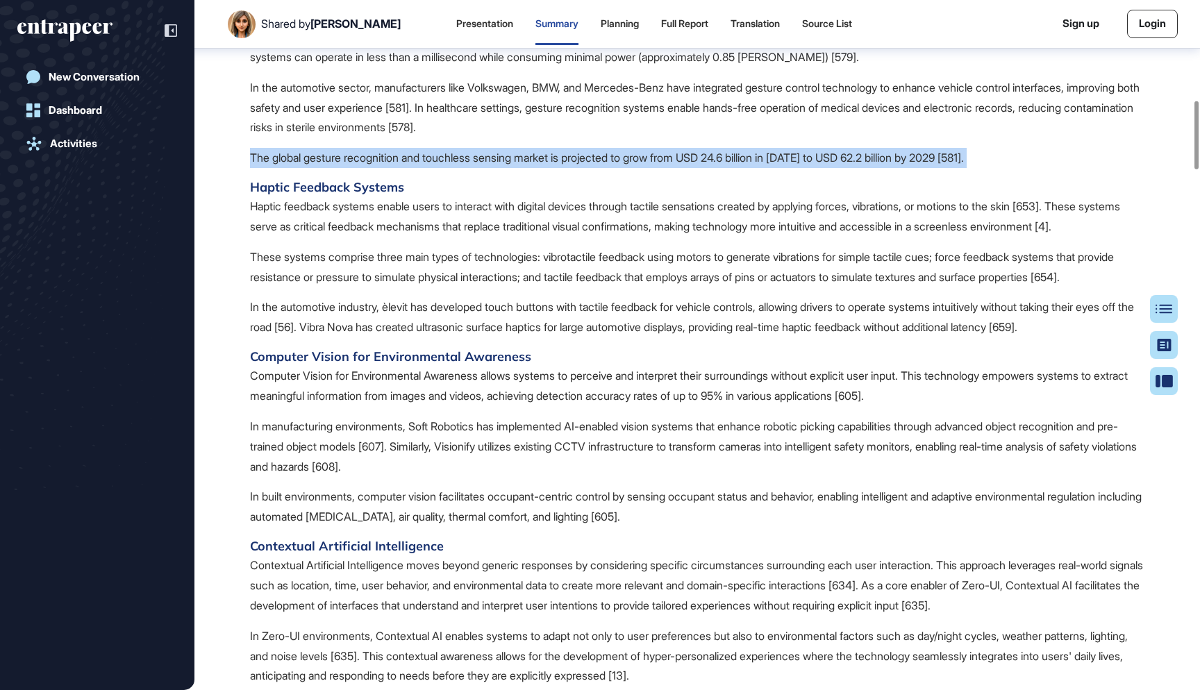
scroll to position [1011, 0]
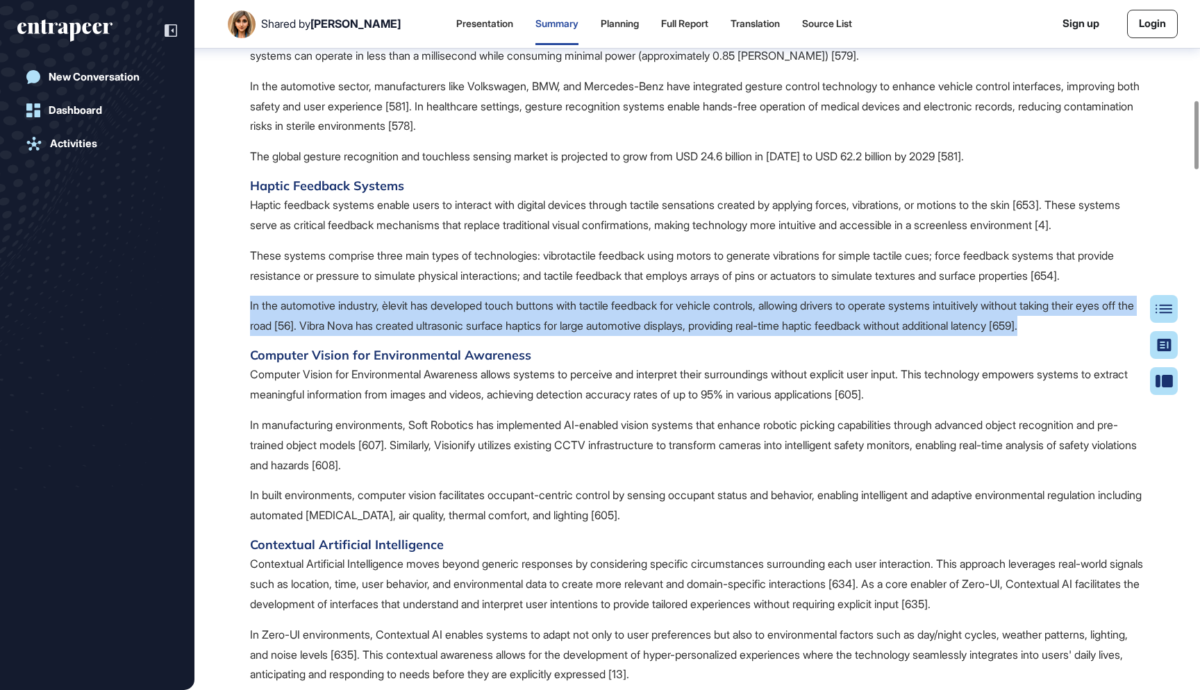
drag, startPoint x: 289, startPoint y: 376, endPoint x: 247, endPoint y: 342, distance: 54.3
copy p "In the automotive industry, èlevit has developed touch buttons with tactile fee…"
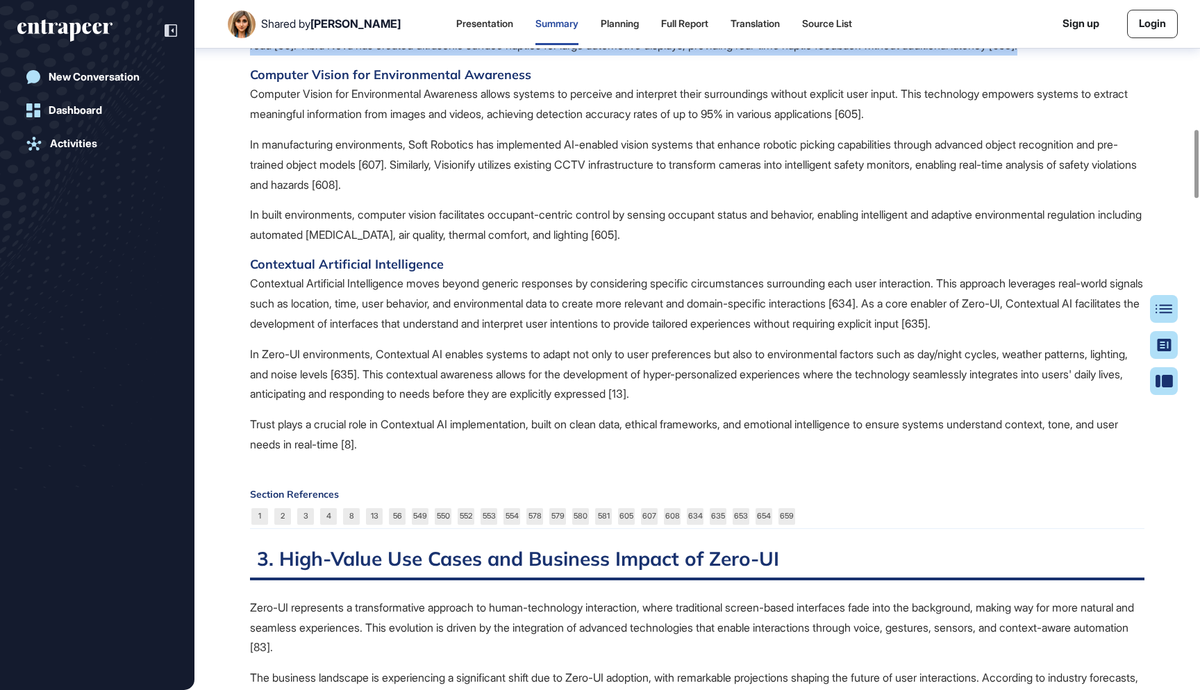
scroll to position [1304, 0]
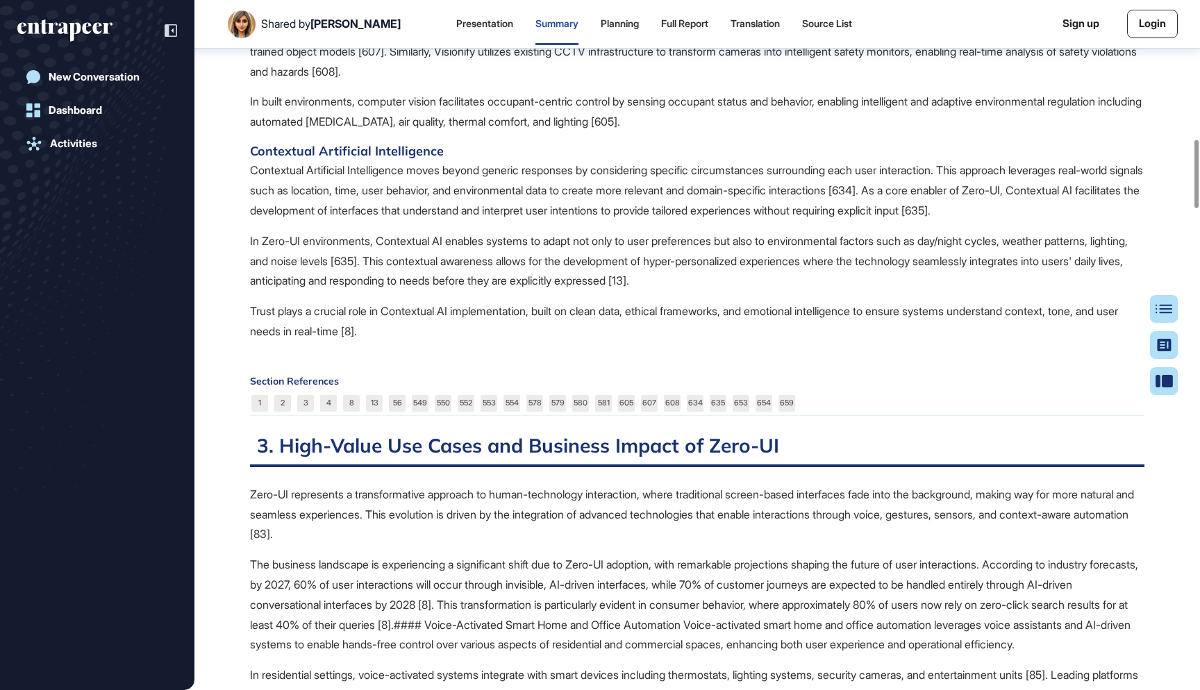
scroll to position [1411, 0]
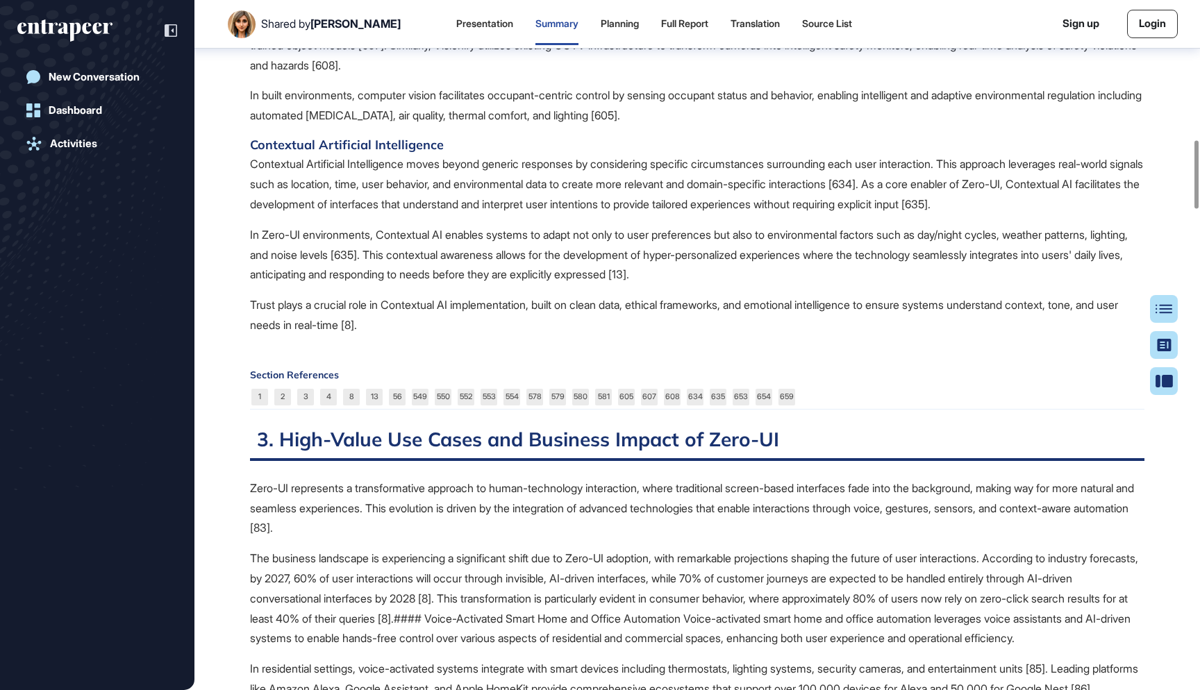
click at [341, 214] on p "Contextual Artificial Intelligence moves beyond generic responses by considerin…" at bounding box center [697, 184] width 894 height 60
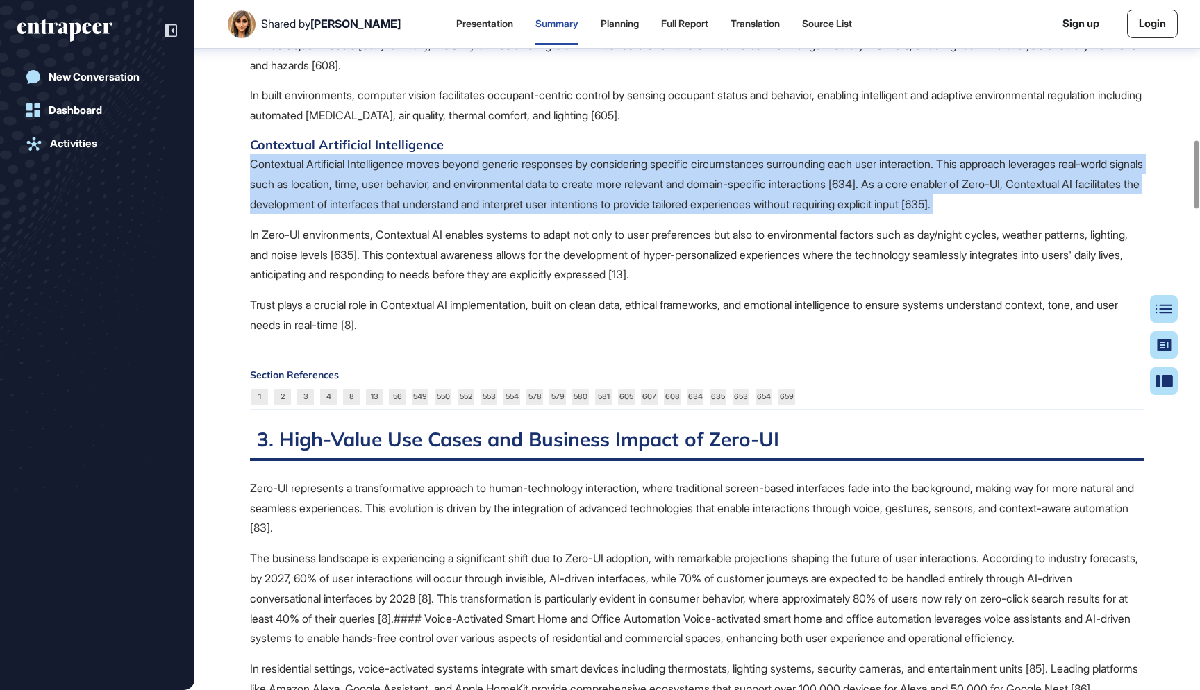
click at [336, 214] on p "Contextual Artificial Intelligence moves beyond generic responses by considerin…" at bounding box center [697, 184] width 894 height 60
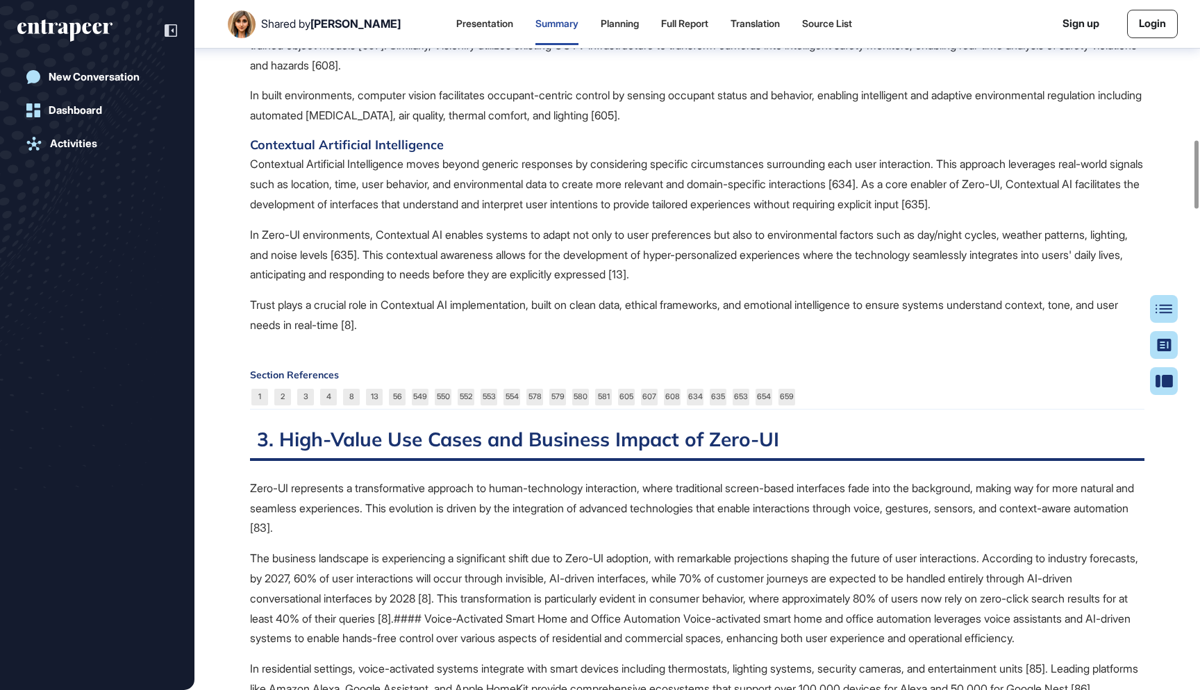
click at [336, 214] on p "Contextual Artificial Intelligence moves beyond generic responses by considerin…" at bounding box center [697, 184] width 894 height 60
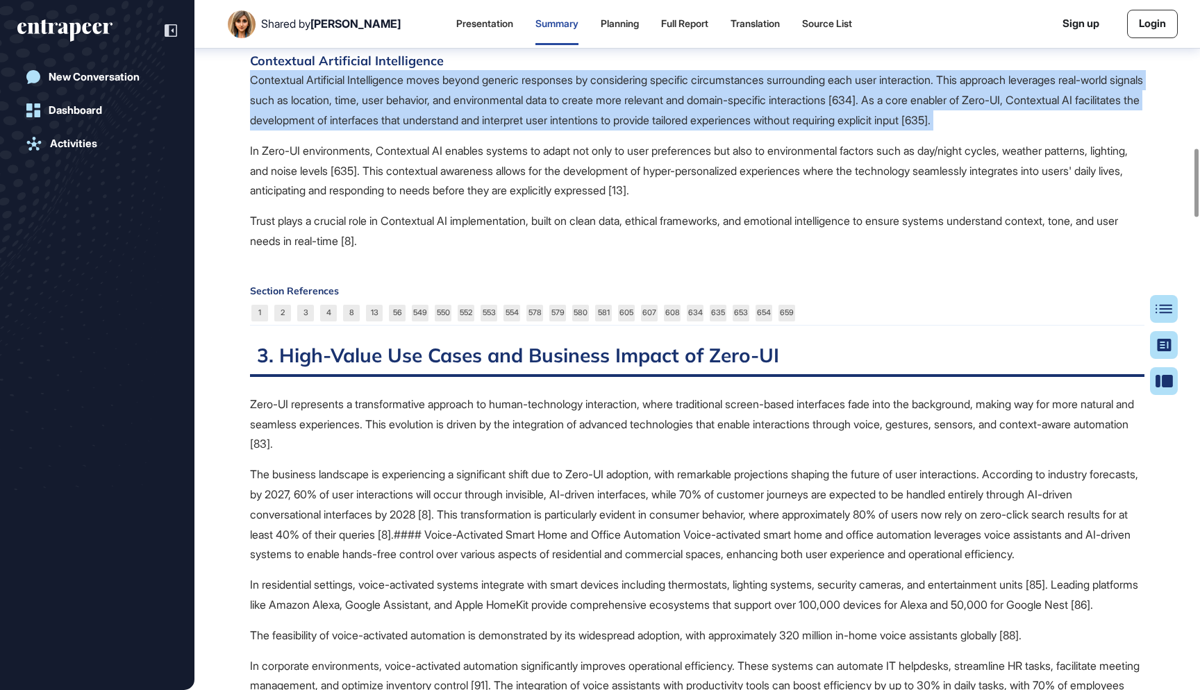
scroll to position [1495, 0]
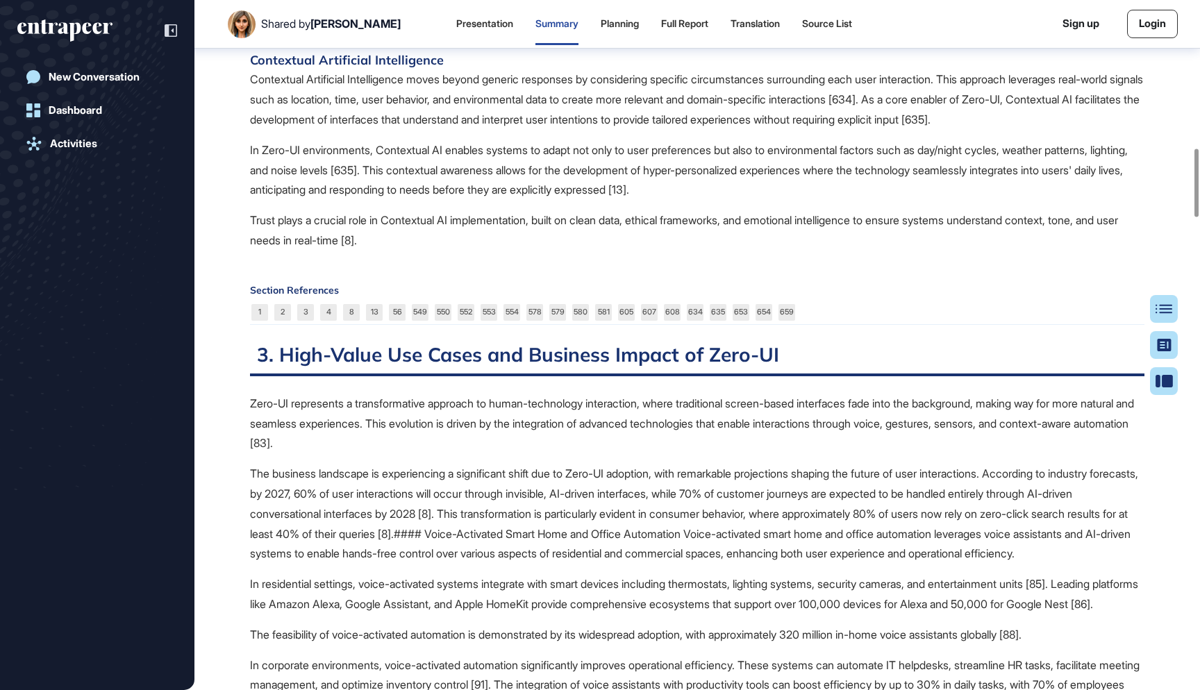
click at [304, 196] on p "In Zero-UI environments, Contextual AI enables systems to adapt not only to use…" at bounding box center [697, 170] width 894 height 60
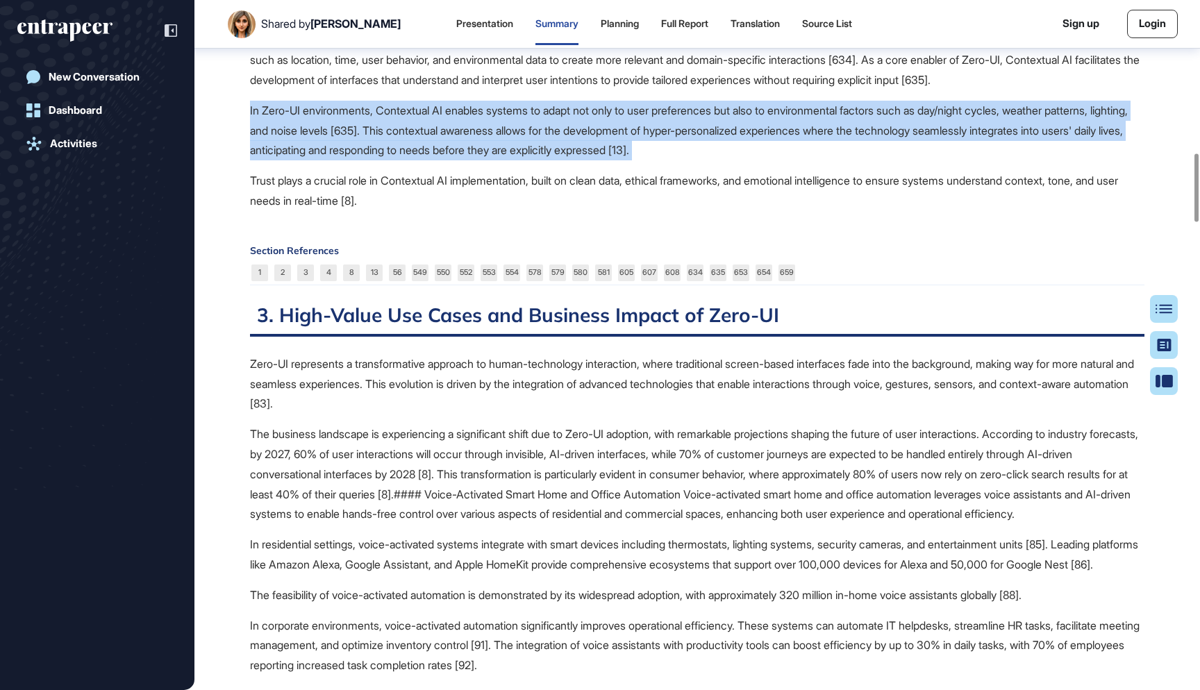
scroll to position [1545, 0]
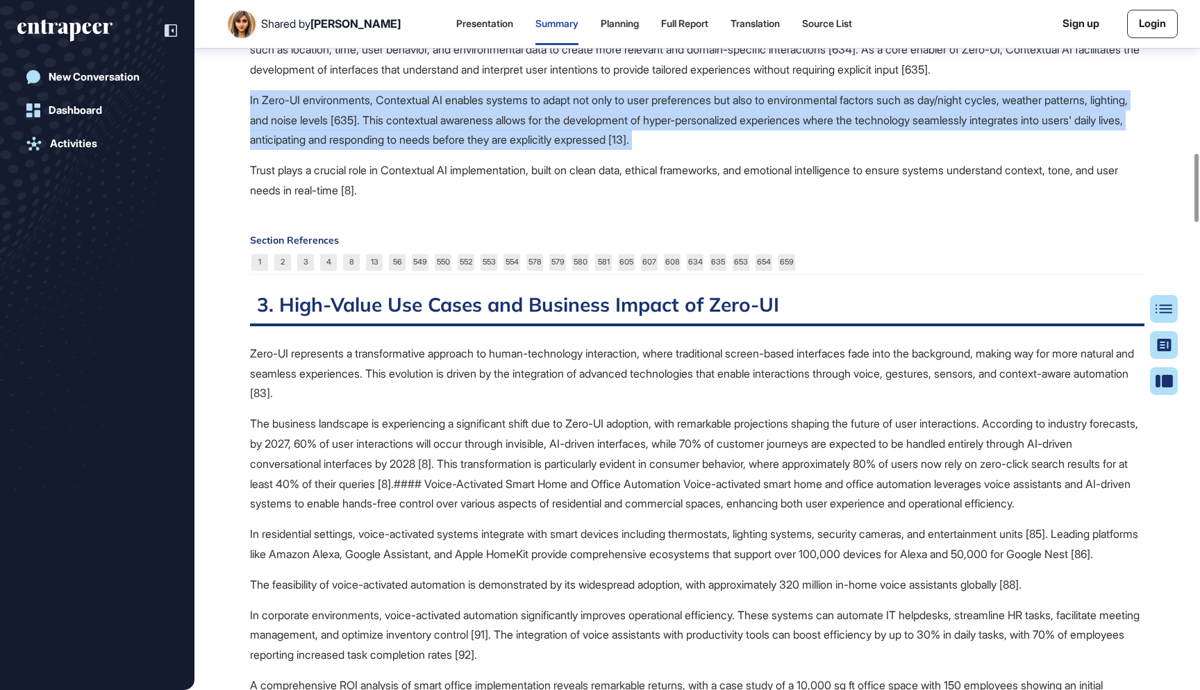
click at [312, 201] on p "Trust plays a crucial role in Contextual AI implementation, built on clean data…" at bounding box center [697, 180] width 894 height 40
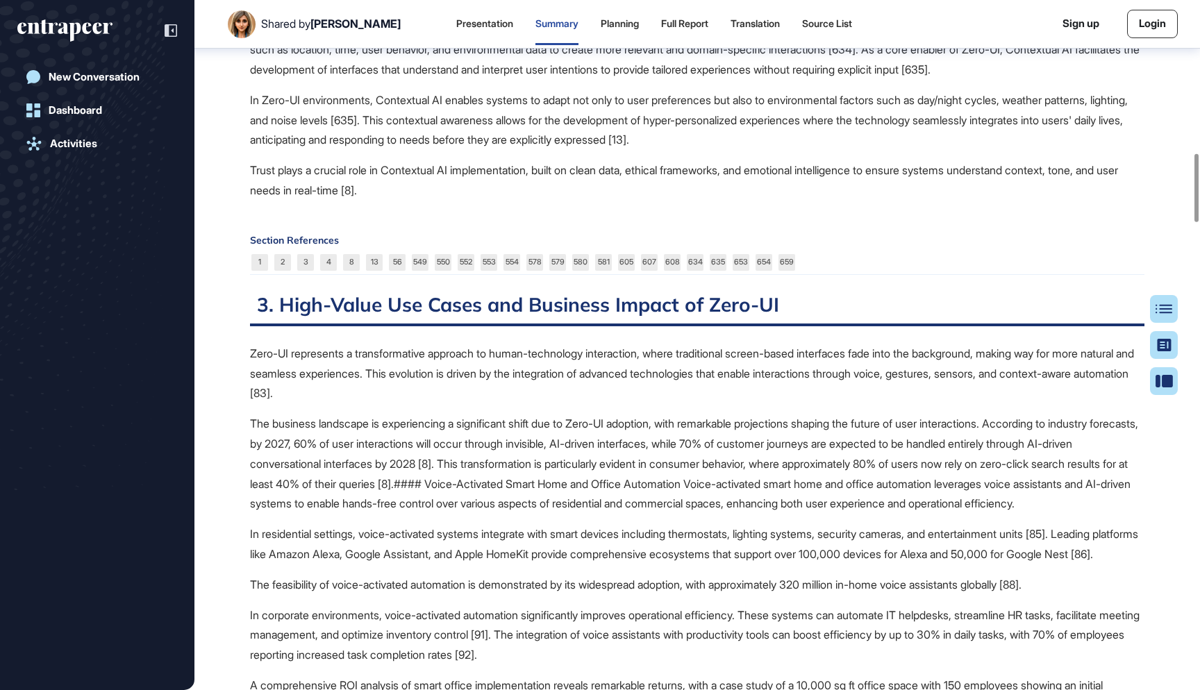
click at [312, 201] on p "Trust plays a crucial role in Contextual AI implementation, built on clean data…" at bounding box center [697, 180] width 894 height 40
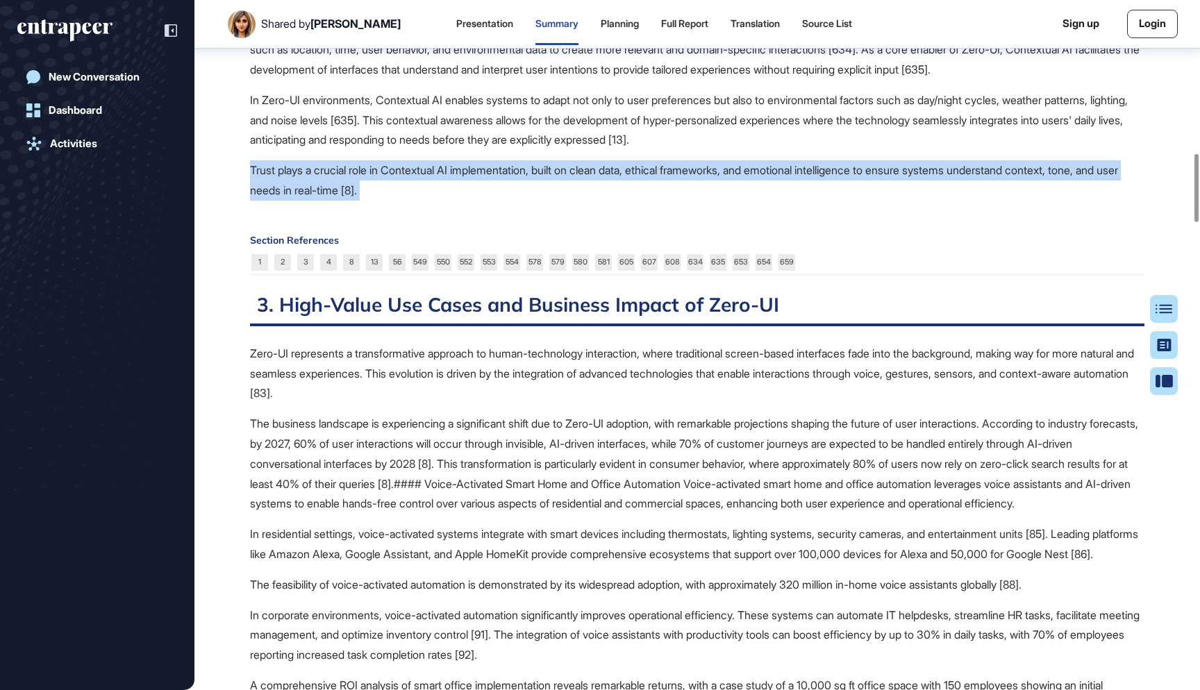
click at [312, 201] on p "Trust plays a crucial role in Contextual AI implementation, built on clean data…" at bounding box center [697, 180] width 894 height 40
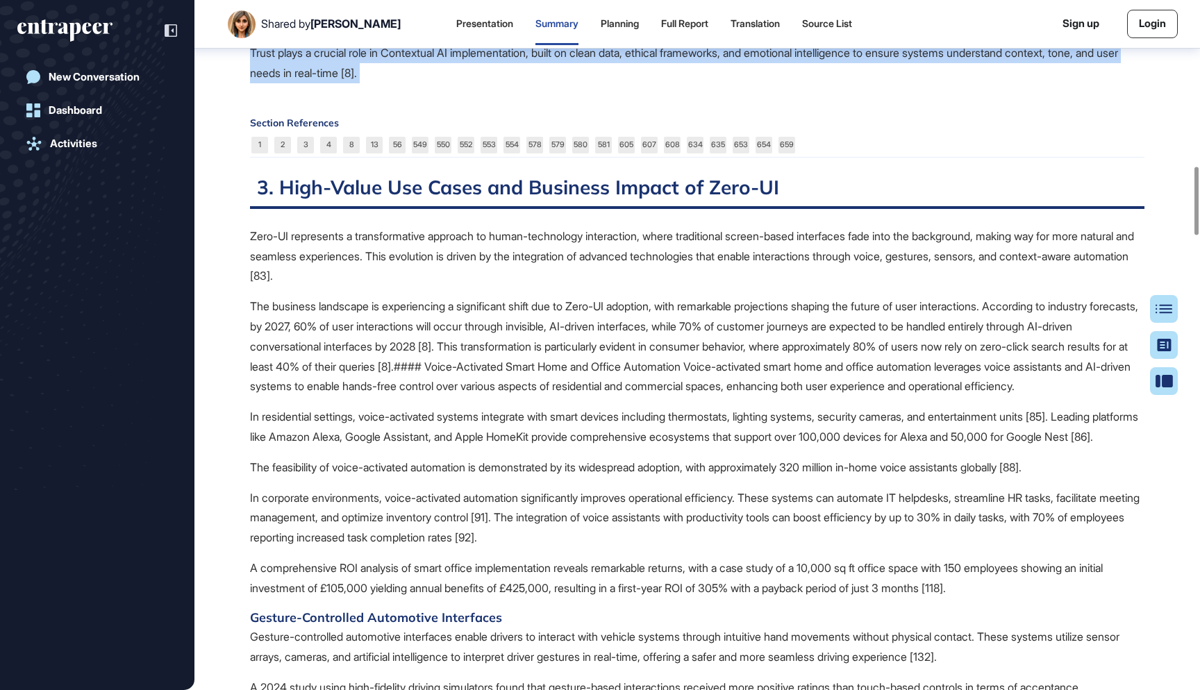
scroll to position [1652, 0]
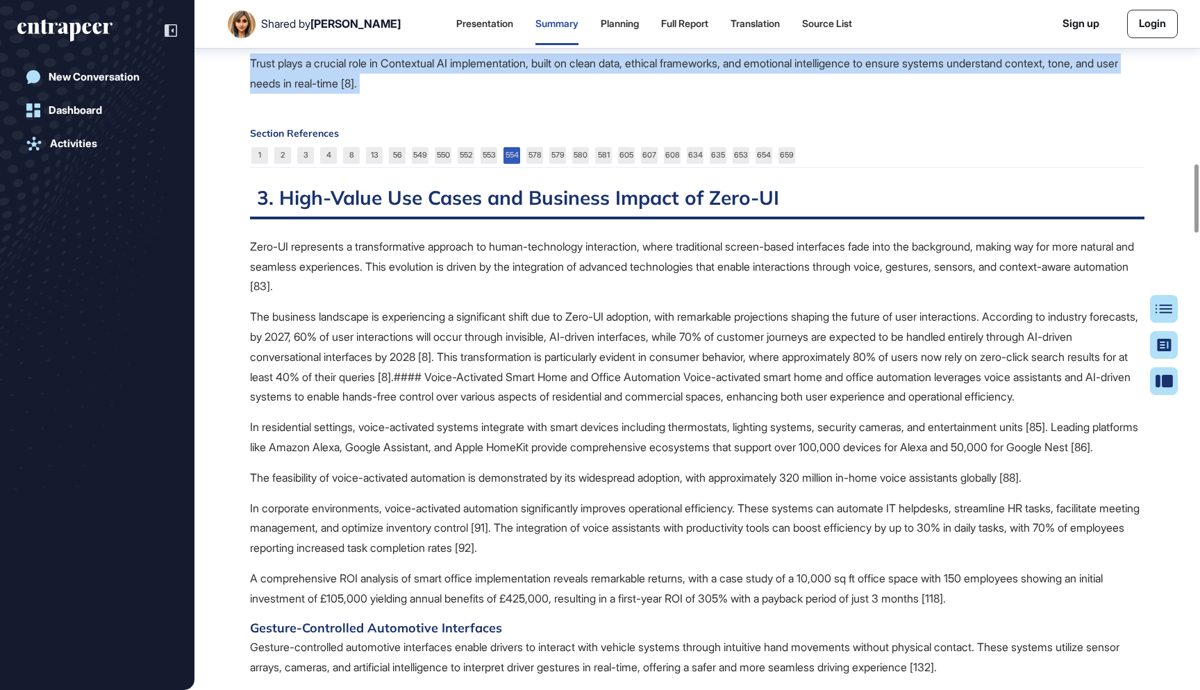
click at [512, 164] on link "554" at bounding box center [511, 155] width 17 height 17
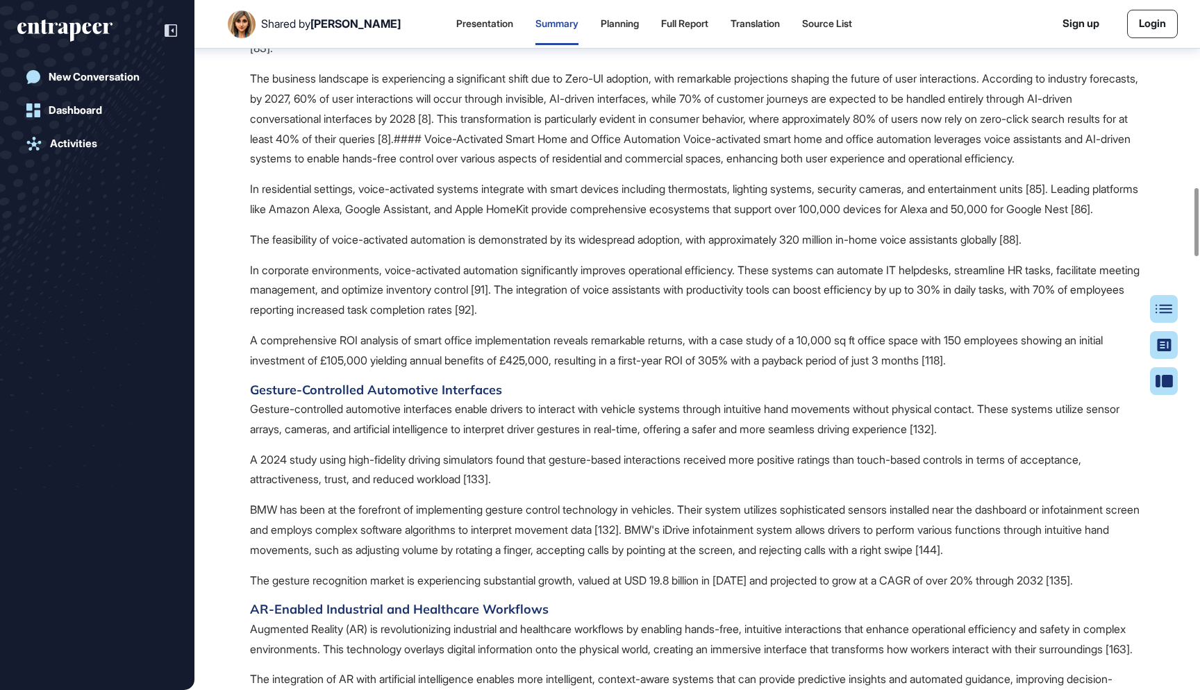
scroll to position [1892, 0]
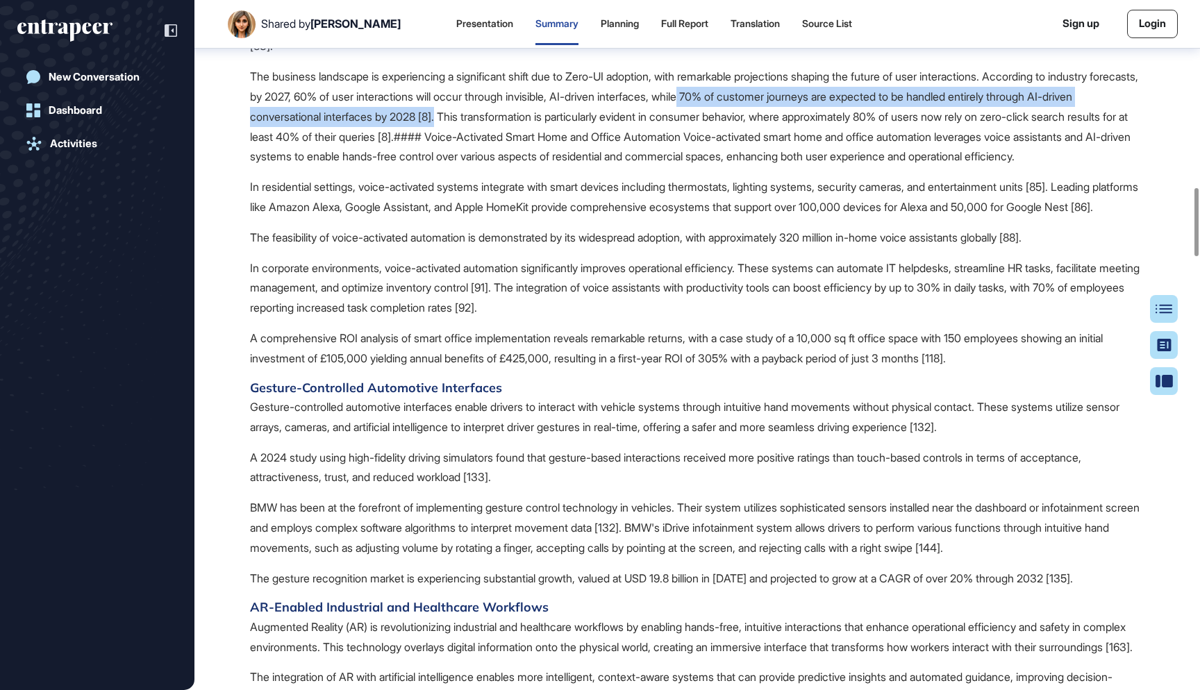
drag, startPoint x: 545, startPoint y: 156, endPoint x: 814, endPoint y: 140, distance: 269.1
copy p "70% of customer journeys are expected to be handled entirely through AI-driven …"
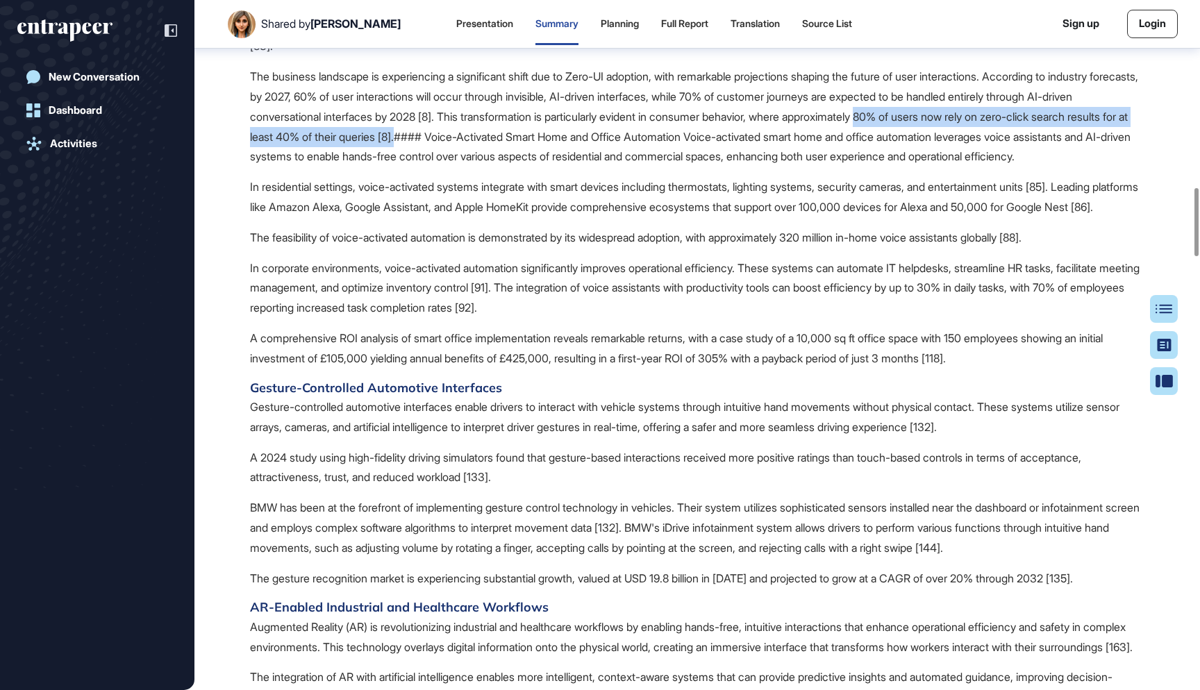
drag, startPoint x: 567, startPoint y: 176, endPoint x: 997, endPoint y: 158, distance: 430.1
copy p "80% of users now rely on zero-click search results for at least 40% of their qu…"
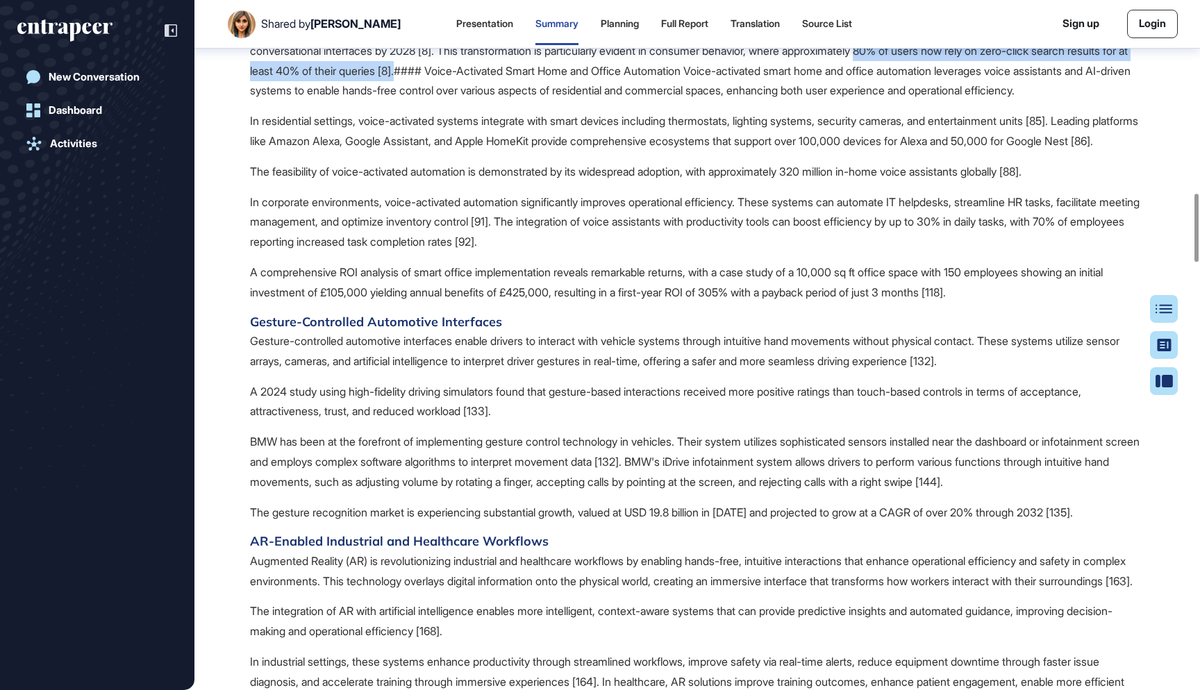
scroll to position [1962, 0]
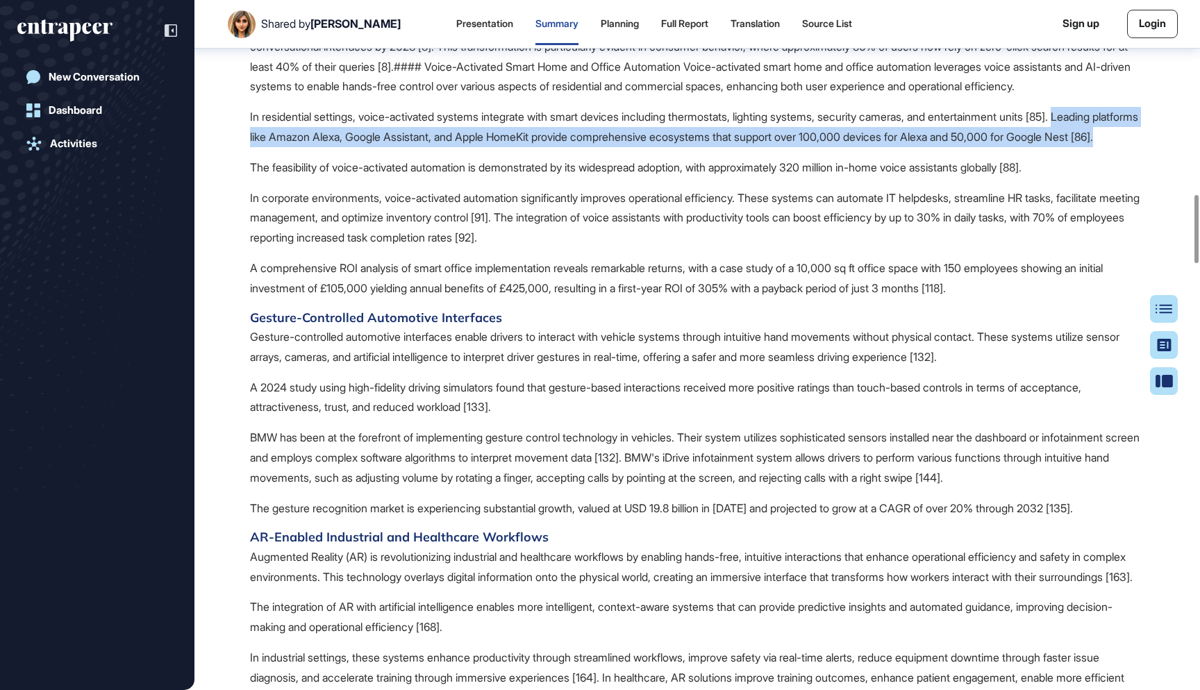
drag, startPoint x: 367, startPoint y: 216, endPoint x: 239, endPoint y: 200, distance: 129.4
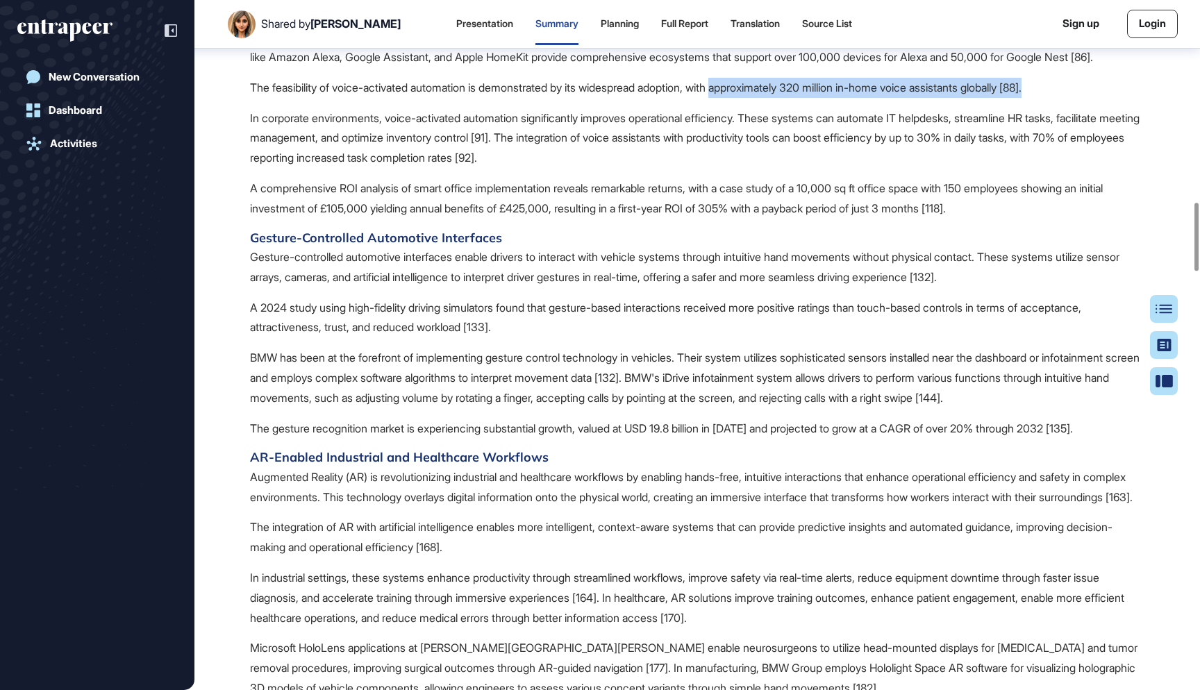
drag, startPoint x: 744, startPoint y: 165, endPoint x: 1107, endPoint y: 171, distance: 362.4
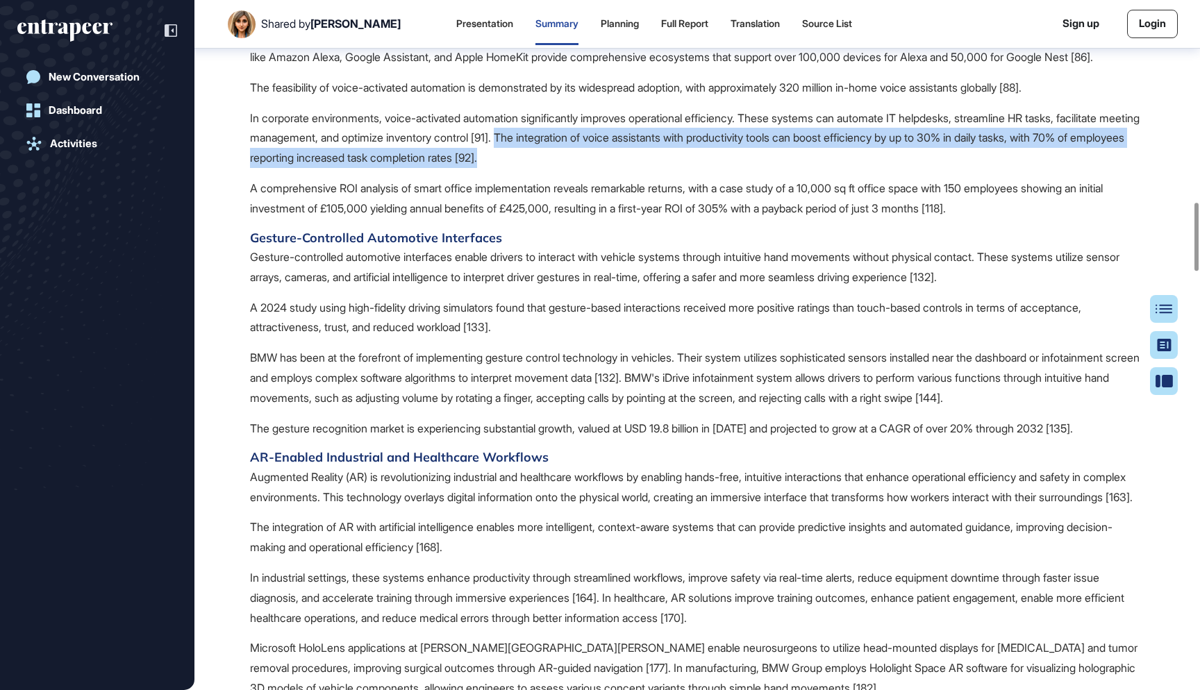
drag, startPoint x: 657, startPoint y: 233, endPoint x: 604, endPoint y: 216, distance: 56.2
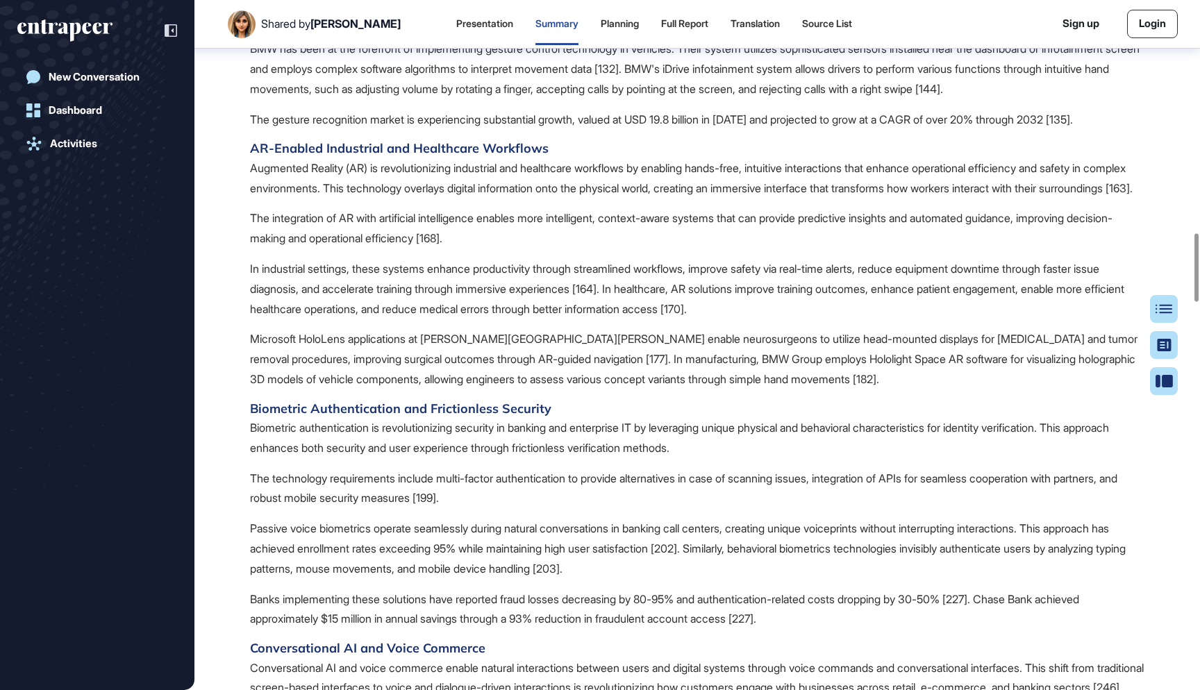
scroll to position [2353, 0]
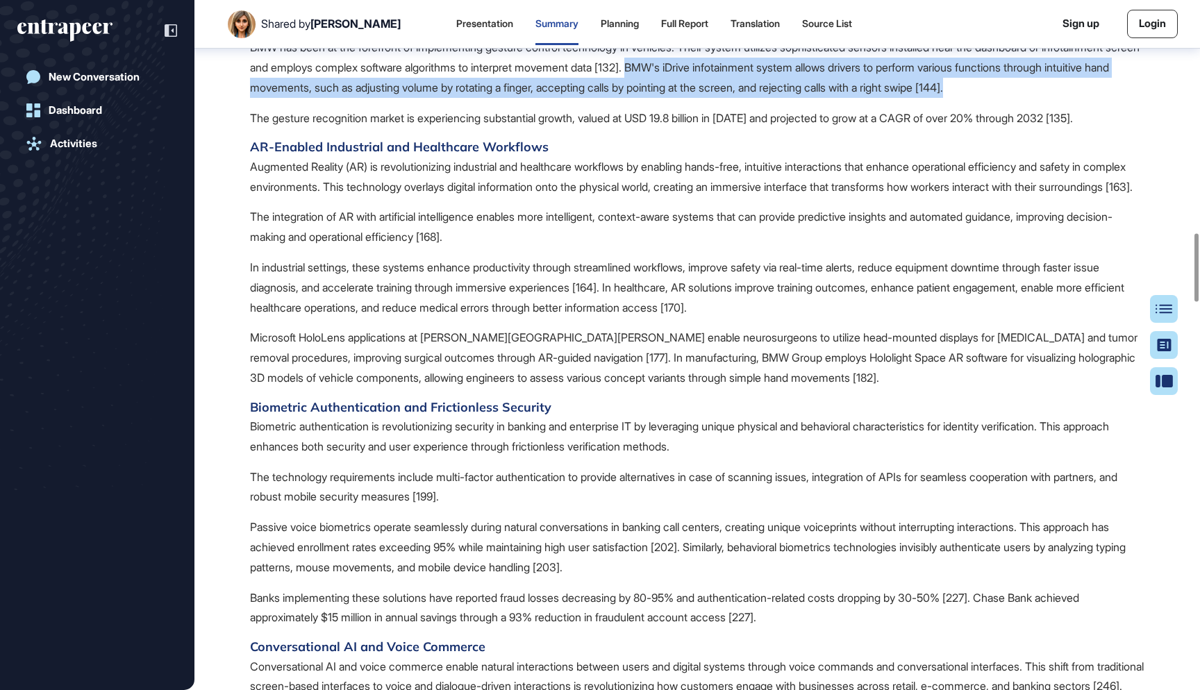
drag, startPoint x: 759, startPoint y: 138, endPoint x: 787, endPoint y: 184, distance: 53.6
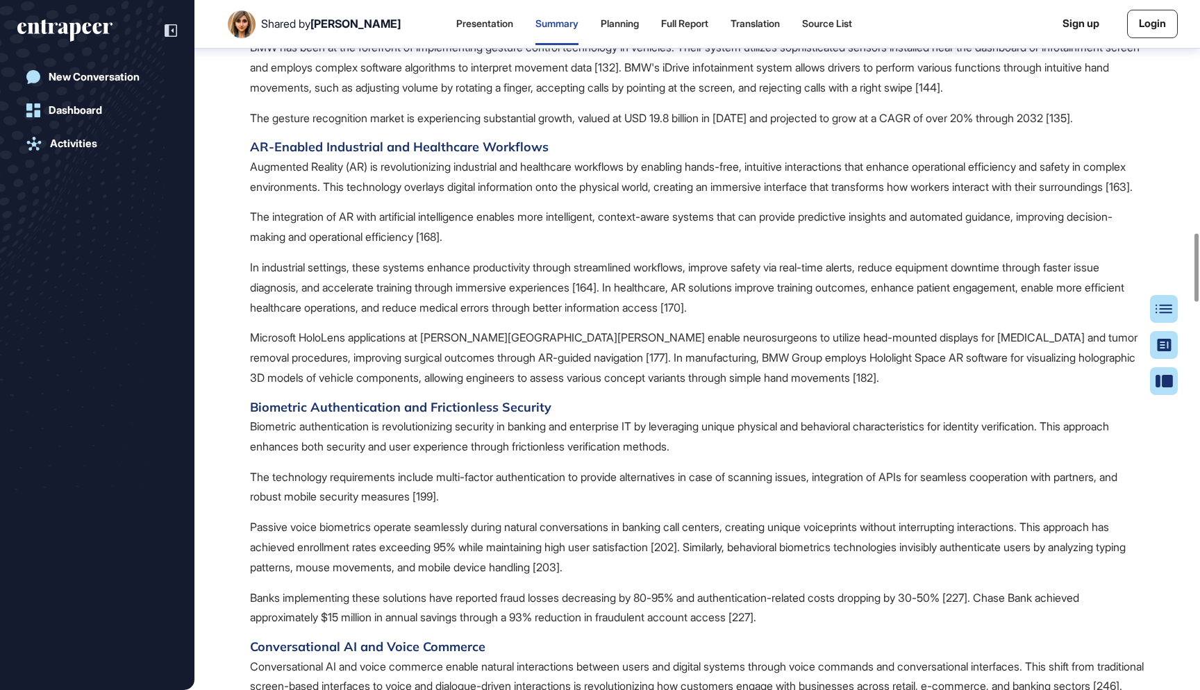
click at [536, 128] on p "The gesture recognition market is experiencing substantial growth, valued at US…" at bounding box center [697, 118] width 894 height 20
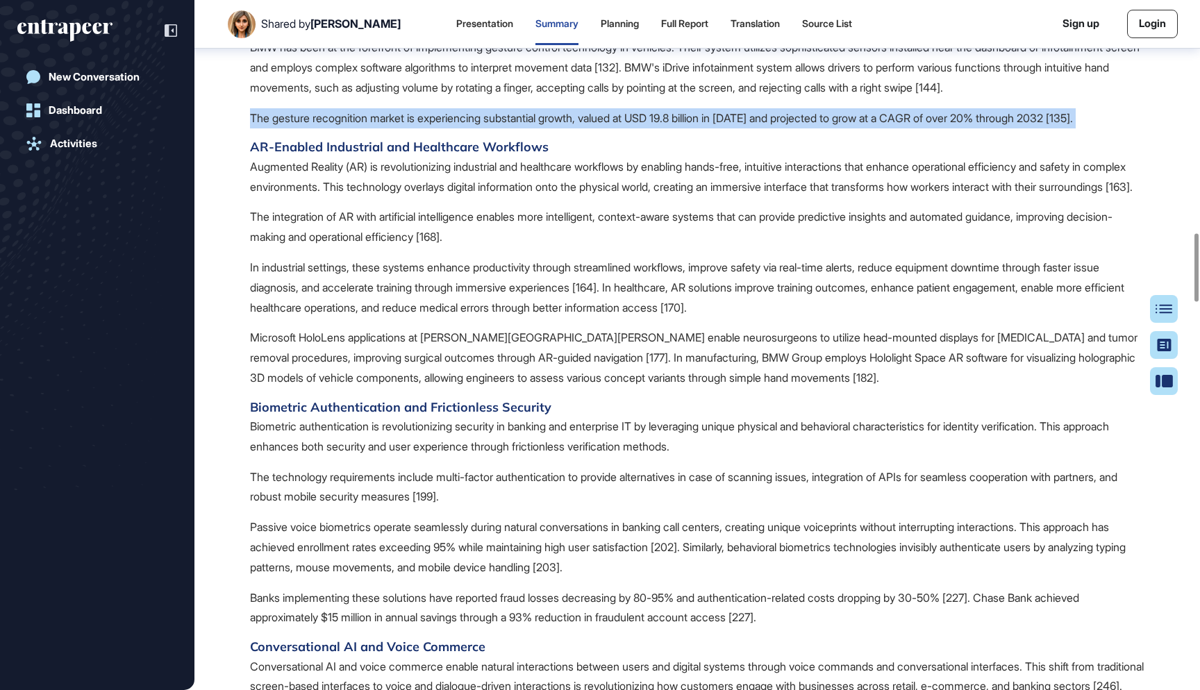
click at [536, 128] on p "The gesture recognition market is experiencing substantial growth, valued at US…" at bounding box center [697, 118] width 894 height 20
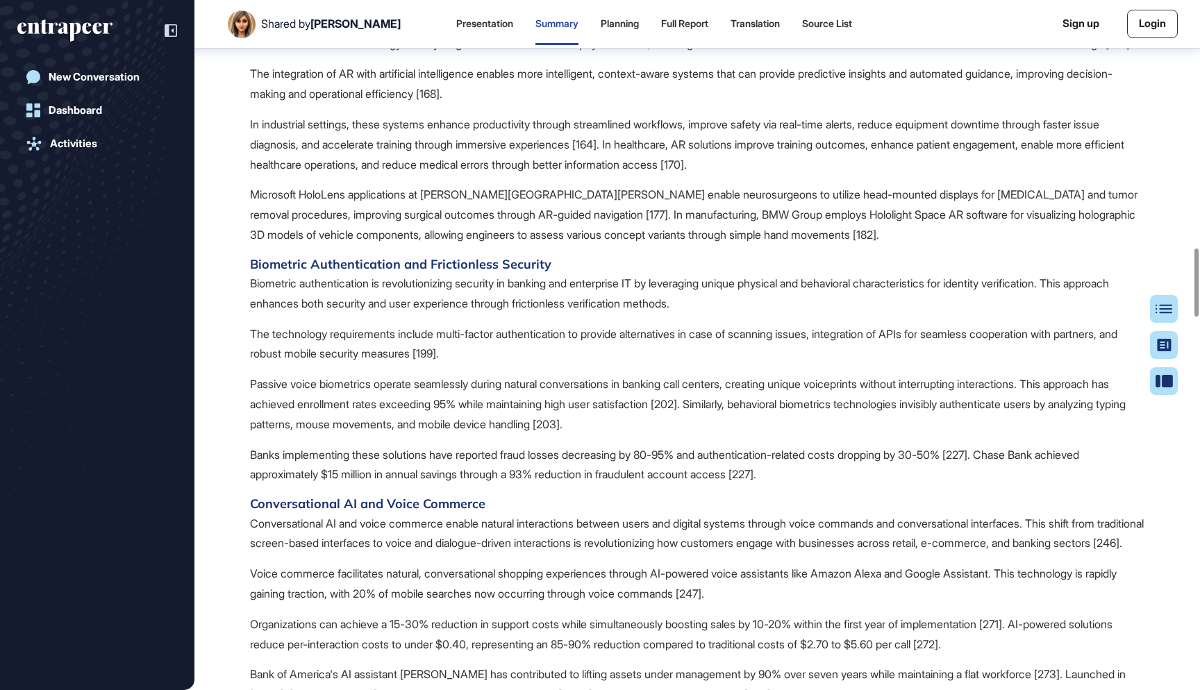
scroll to position [2504, 0]
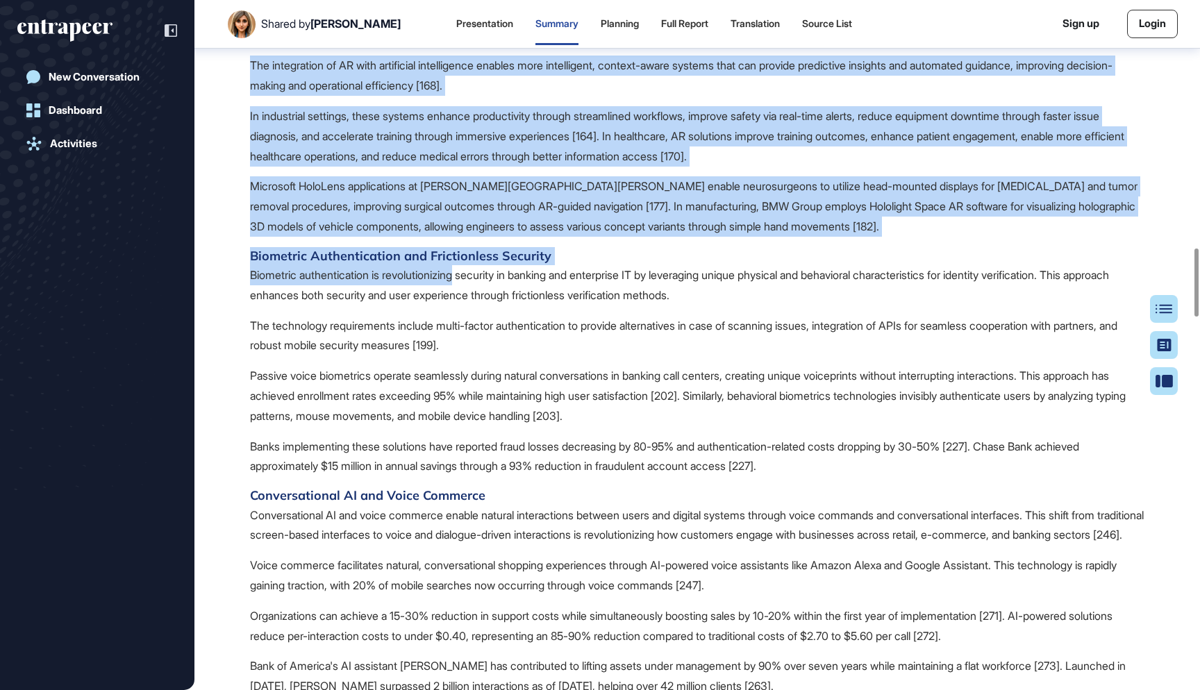
drag, startPoint x: 431, startPoint y: 92, endPoint x: 464, endPoint y: 380, distance: 289.3
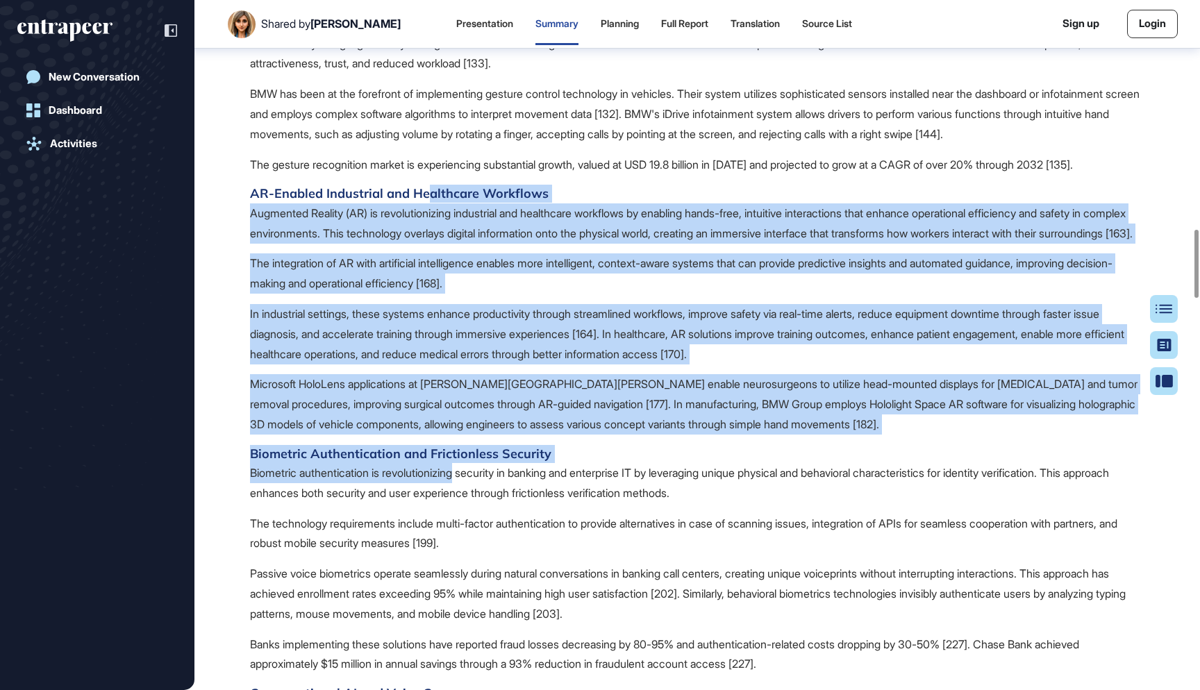
scroll to position [2314, 0]
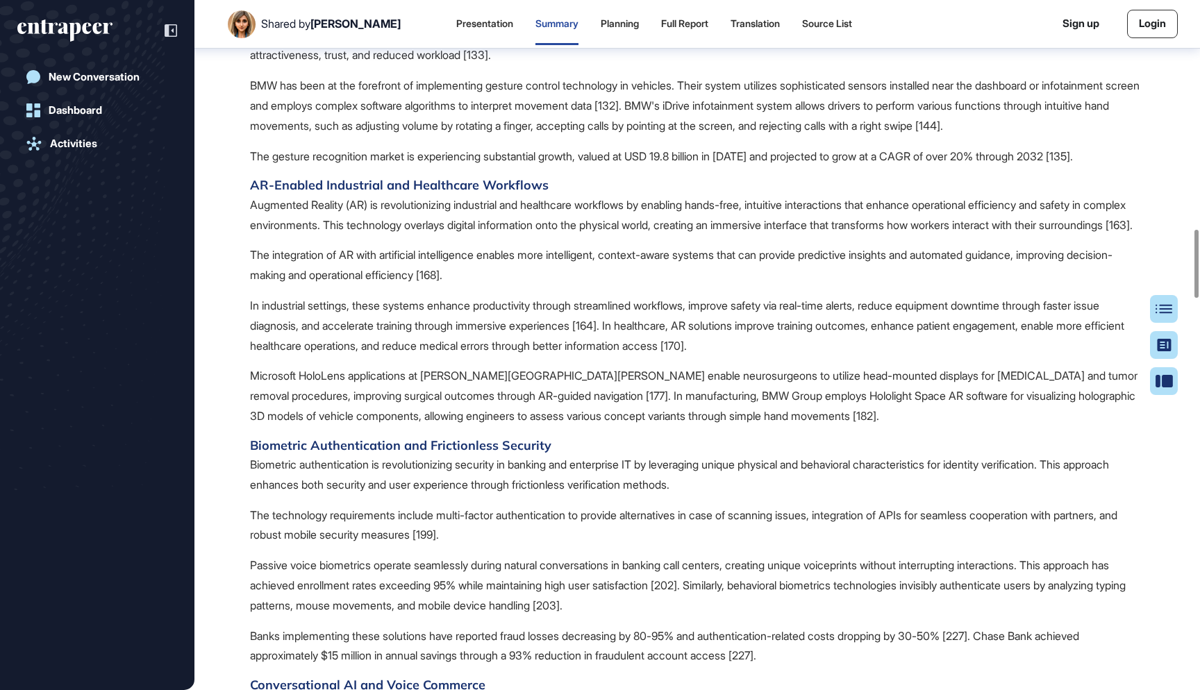
click at [360, 194] on h4 "AR-Enabled Industrial and Healthcare Workflows" at bounding box center [697, 185] width 894 height 18
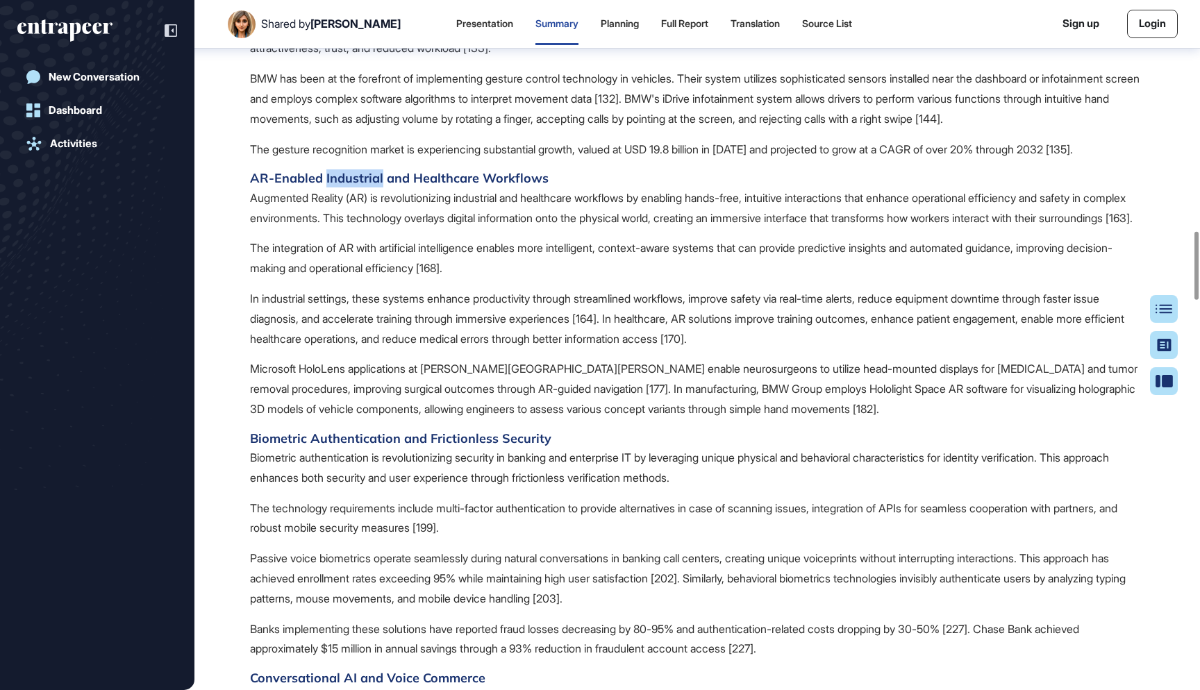
scroll to position [2336, 0]
